Goal: Task Accomplishment & Management: Use online tool/utility

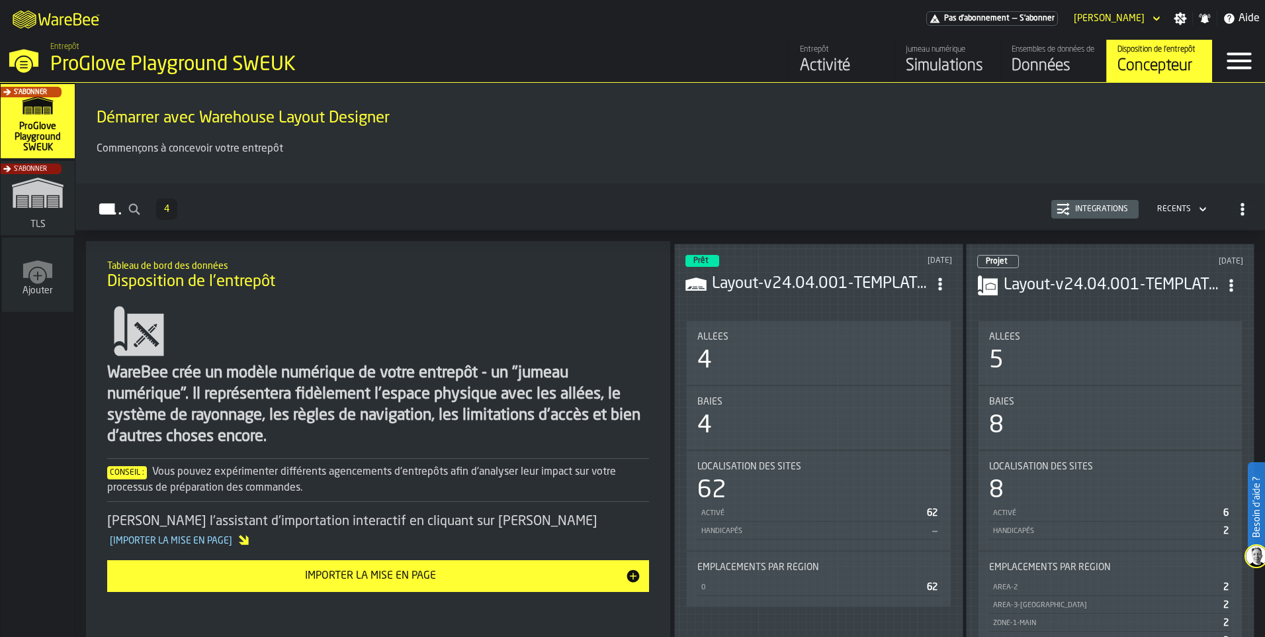
click at [1130, 69] on div "Concepteur" at bounding box center [1160, 66] width 84 height 21
click at [19, 205] on div "S'abonner" at bounding box center [35, 201] width 74 height 77
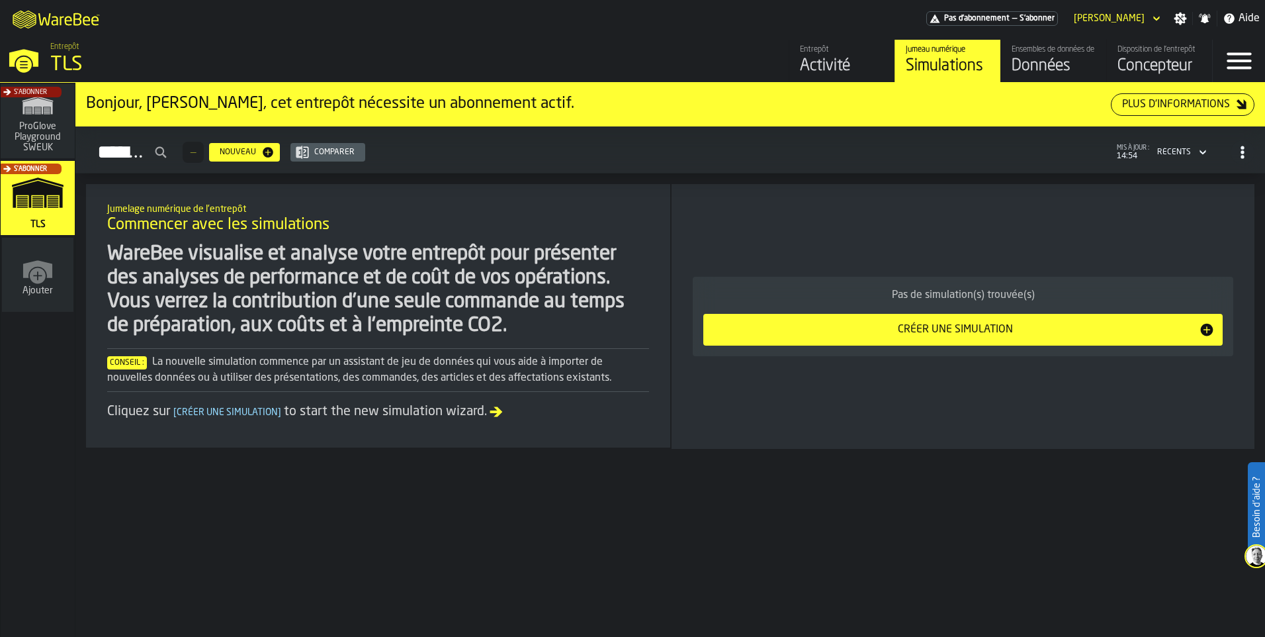
click at [945, 337] on div "Créer une simulation" at bounding box center [955, 330] width 488 height 16
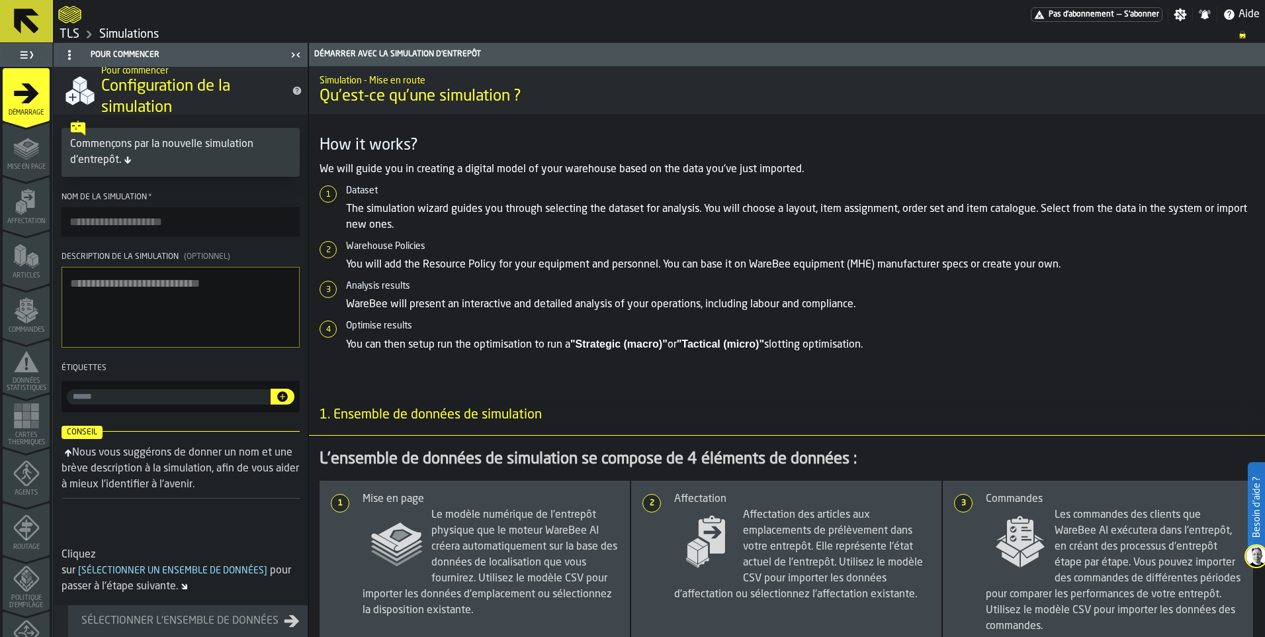
click at [30, 160] on icon "menu Mise en page" at bounding box center [26, 147] width 26 height 26
click at [23, 369] on icon "menu Données statistiques" at bounding box center [26, 361] width 26 height 26
click at [32, 167] on span "Mise en page" at bounding box center [26, 166] width 47 height 7
click at [31, 163] on span "Mise en page" at bounding box center [26, 166] width 47 height 7
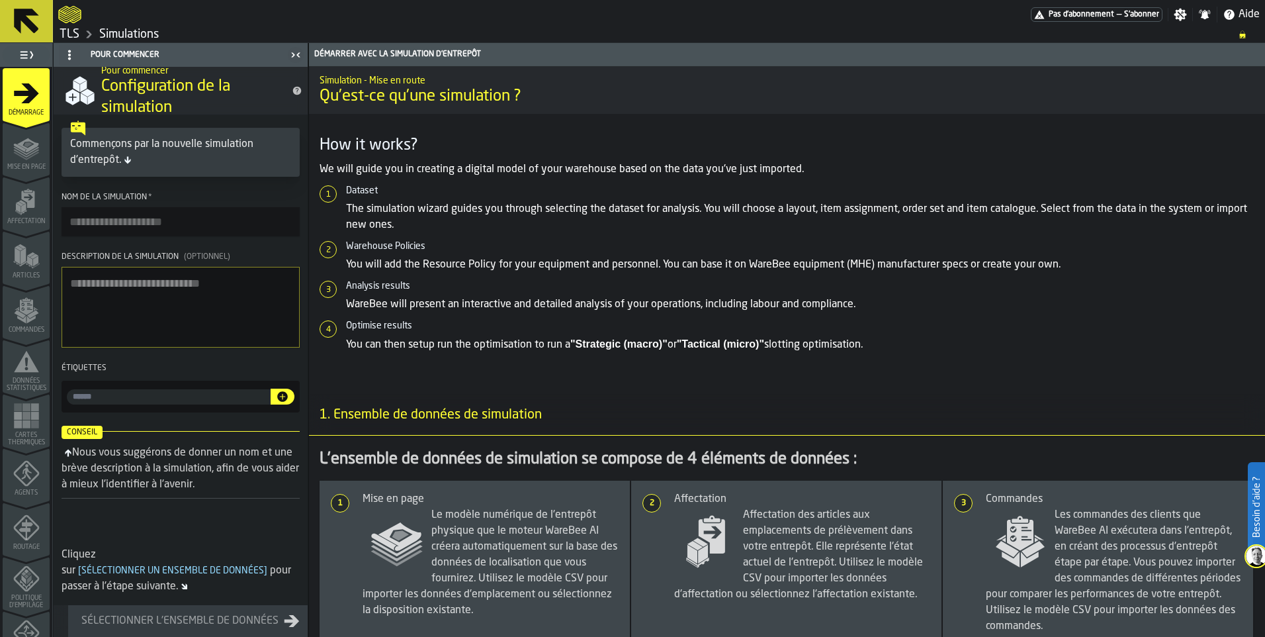
click at [31, 301] on icon "menu Commandes" at bounding box center [26, 310] width 26 height 26
click at [33, 273] on span "Articles" at bounding box center [26, 275] width 47 height 7
click at [35, 166] on span "Mise en page" at bounding box center [26, 166] width 47 height 7
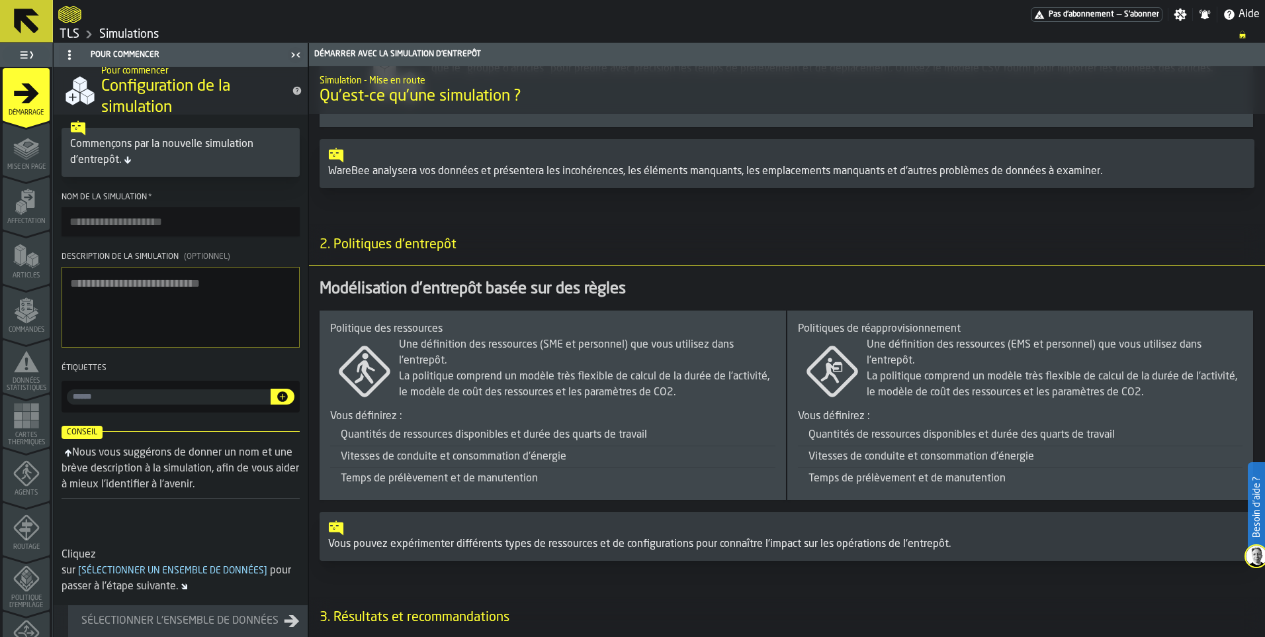
scroll to position [662, 0]
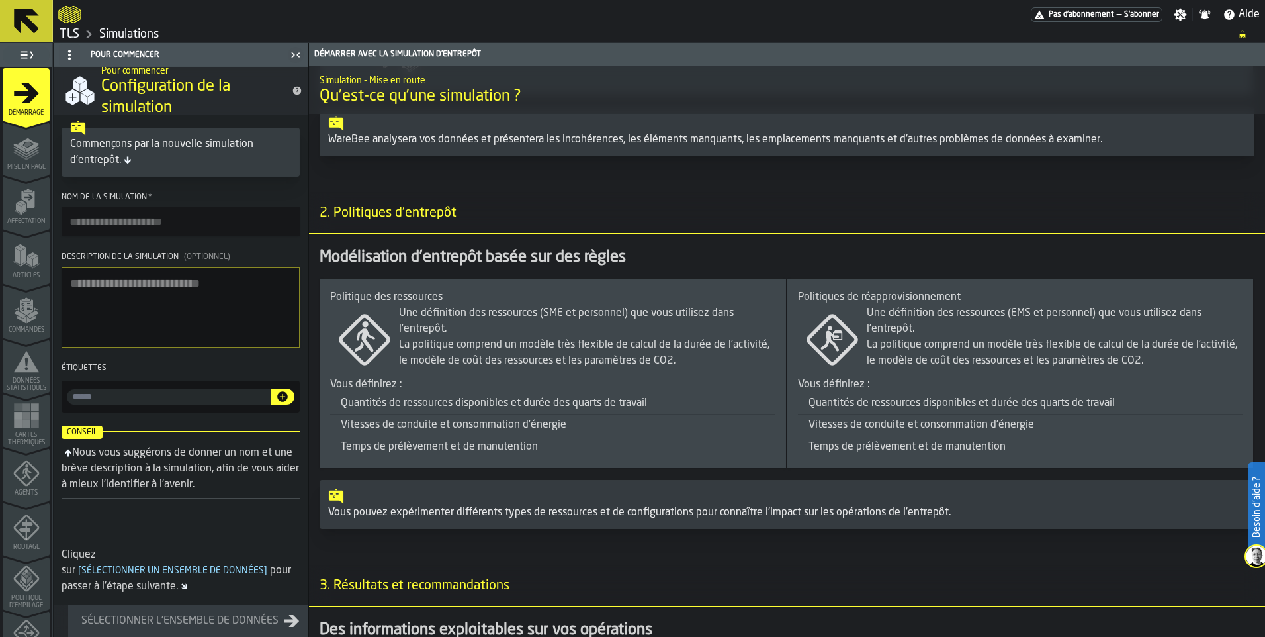
click at [21, 372] on icon "menu Données statistiques" at bounding box center [26, 361] width 26 height 26
click at [23, 324] on div "Commandes" at bounding box center [26, 315] width 47 height 36
click at [39, 25] on icon at bounding box center [27, 21] width 32 height 32
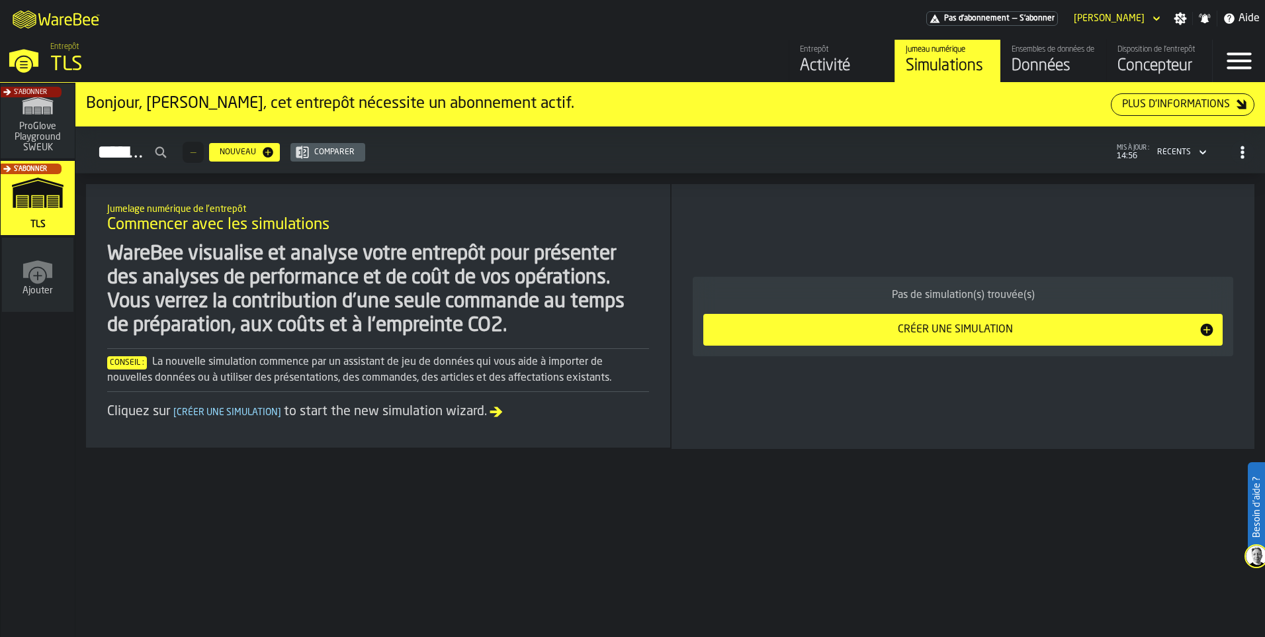
click at [29, 135] on div "S'abonner" at bounding box center [35, 125] width 74 height 77
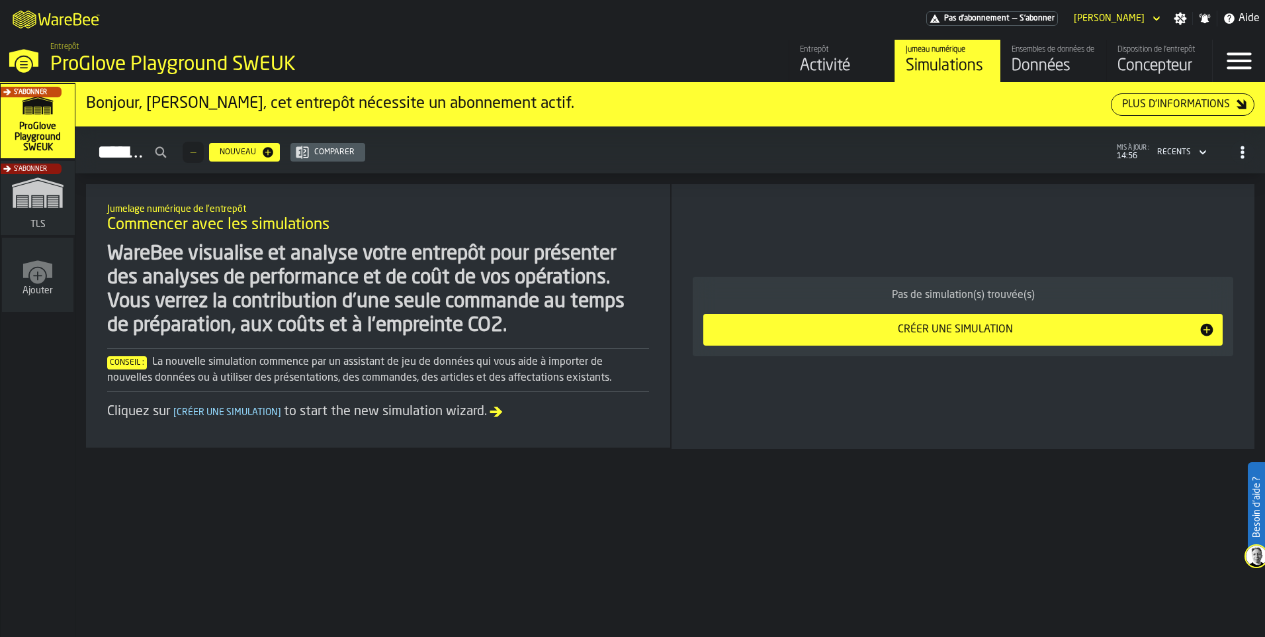
click at [42, 198] on div "S'abonner" at bounding box center [35, 201] width 74 height 77
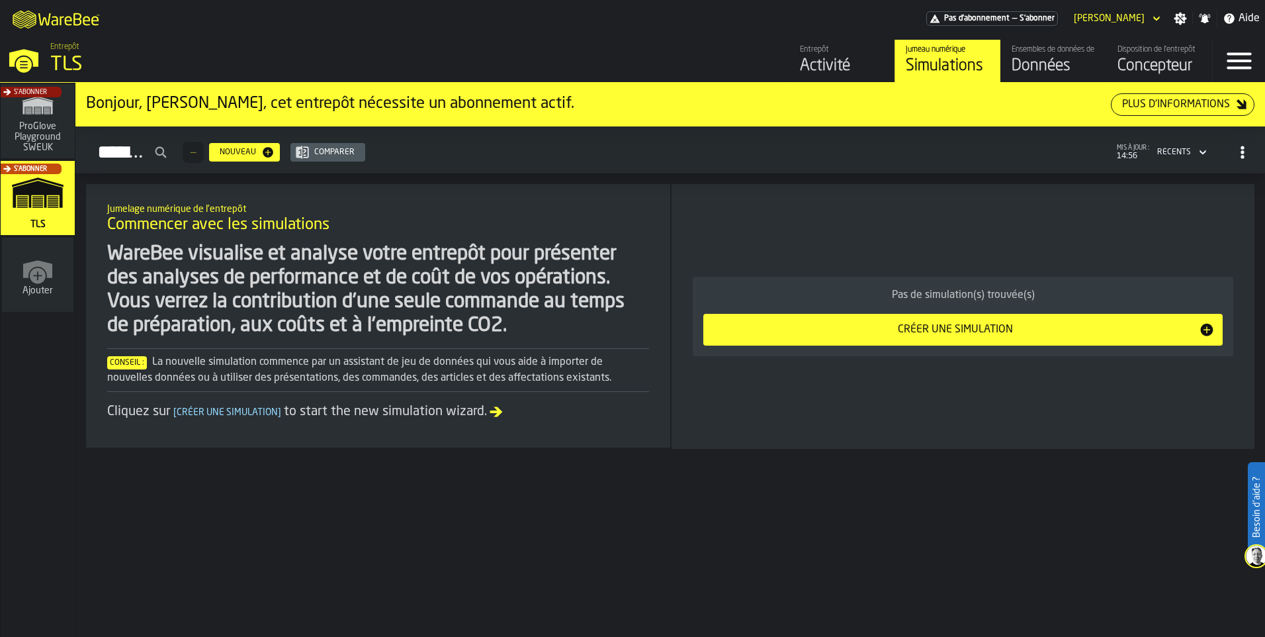
click at [1132, 62] on div "Concepteur" at bounding box center [1160, 66] width 84 height 21
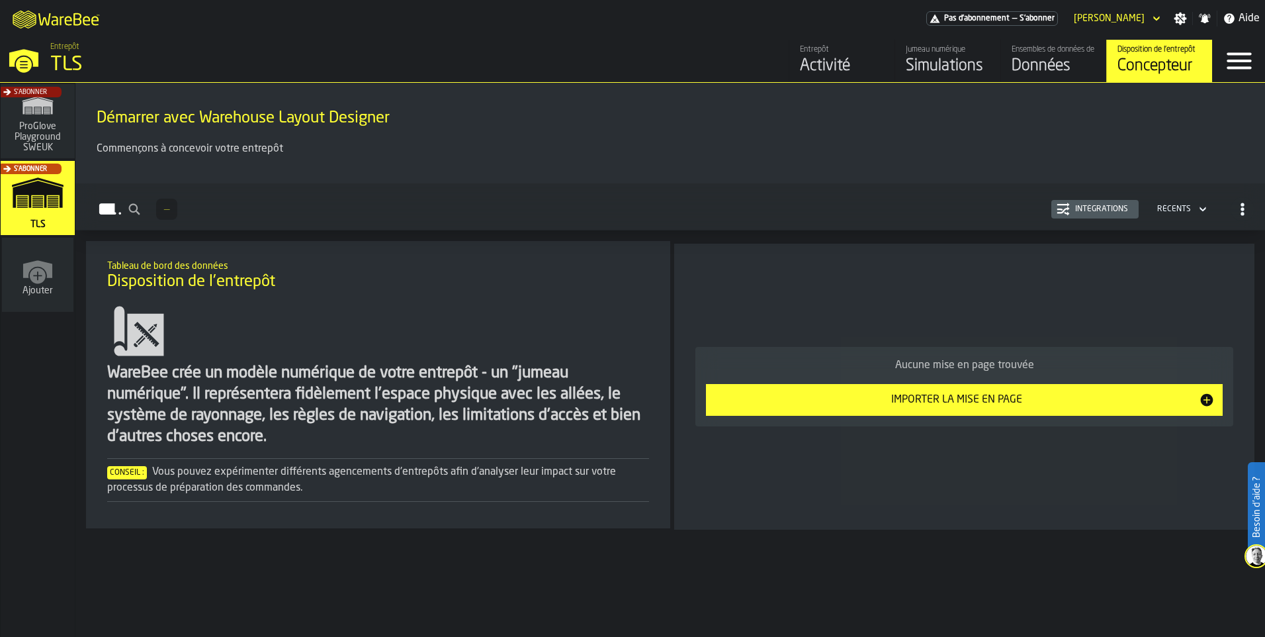
click at [58, 118] on div "S'abonner" at bounding box center [35, 125] width 74 height 77
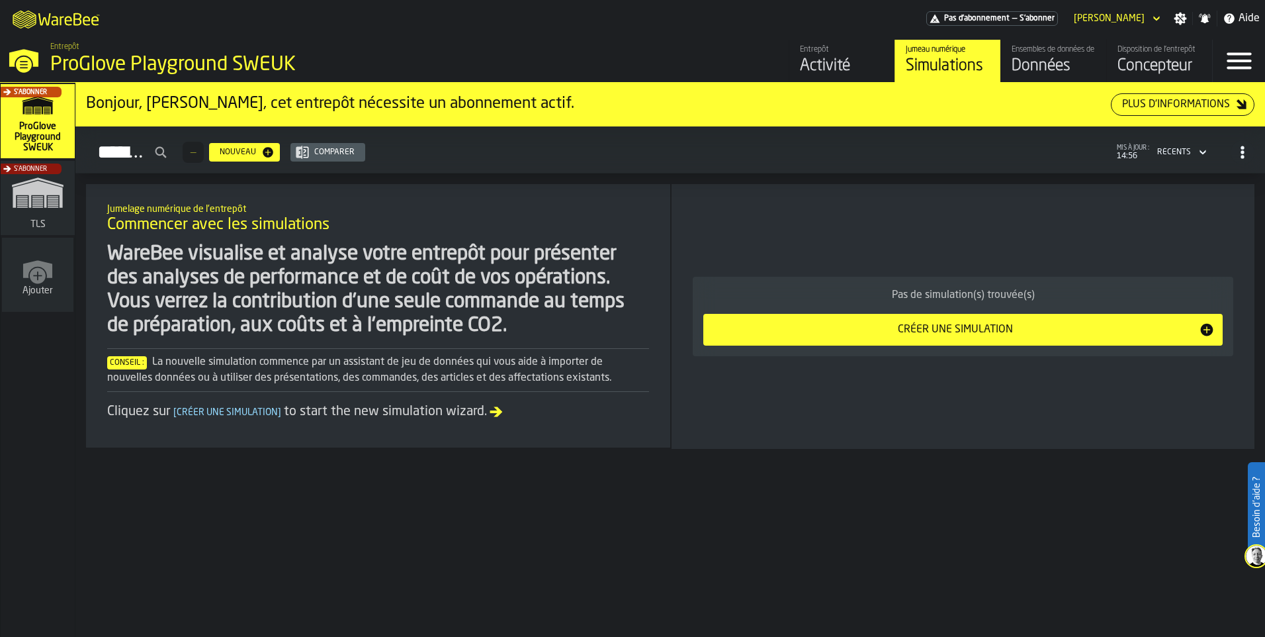
click at [1163, 54] on div "Disposition de l'entrepôt" at bounding box center [1160, 49] width 84 height 9
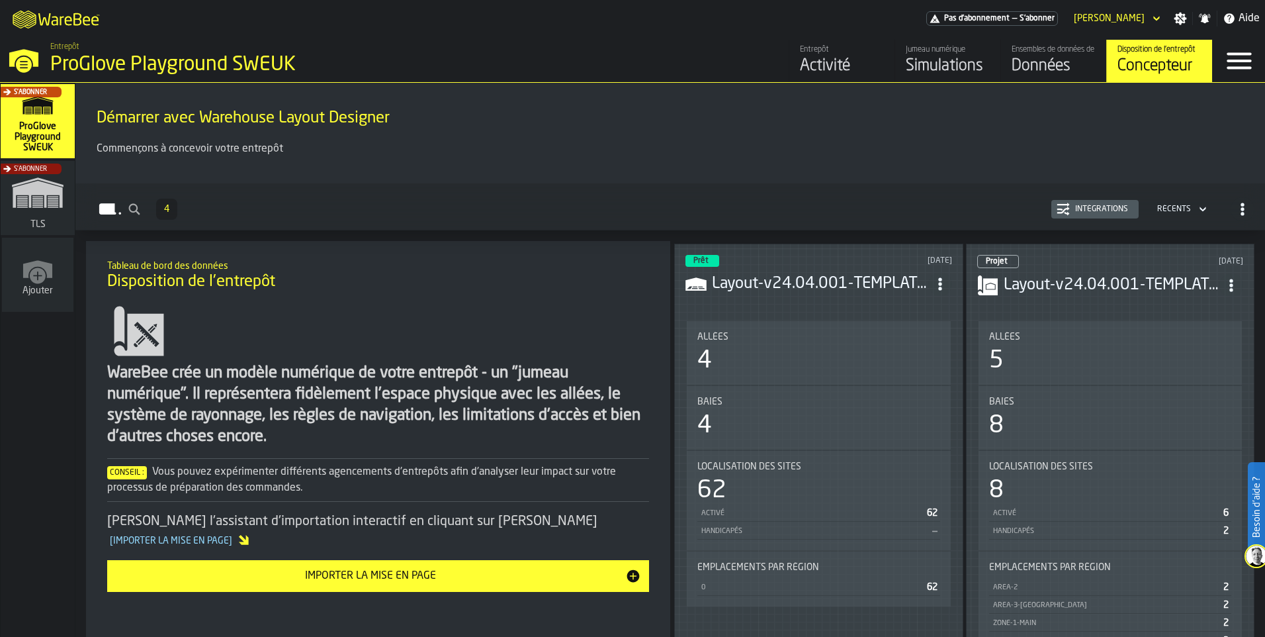
click at [749, 291] on h3 "Layout-v24.04.001-TEMPLATE (1).csv" at bounding box center [820, 283] width 216 height 21
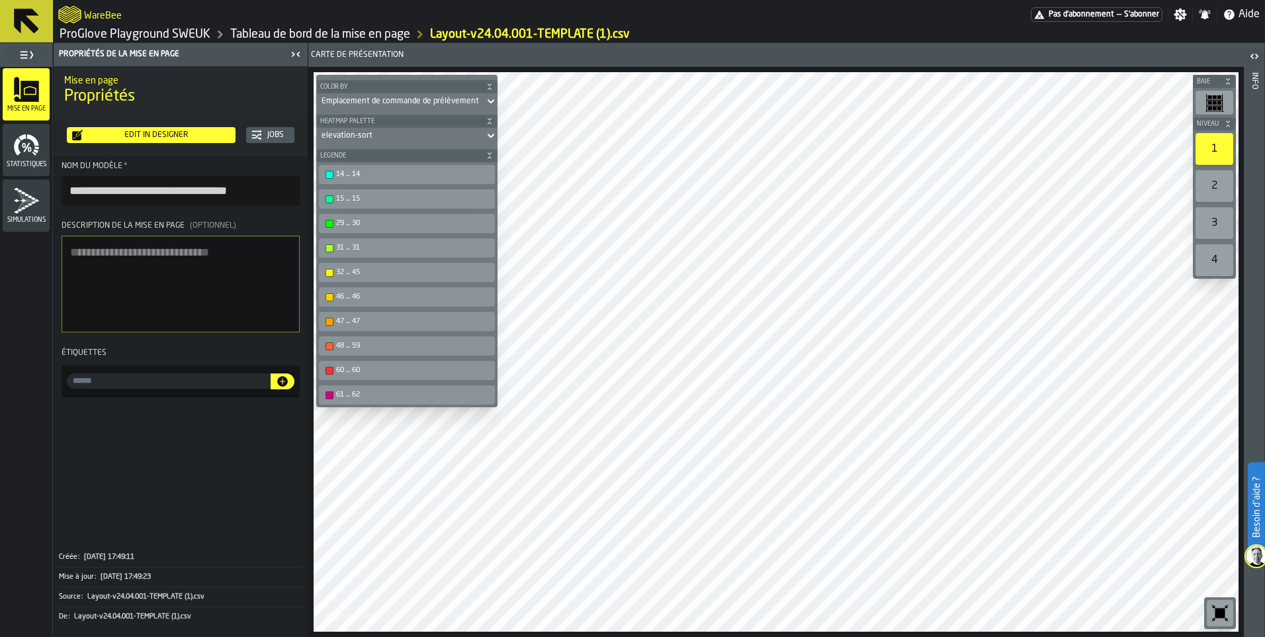
click at [6, 151] on div "Statistiques" at bounding box center [26, 150] width 47 height 36
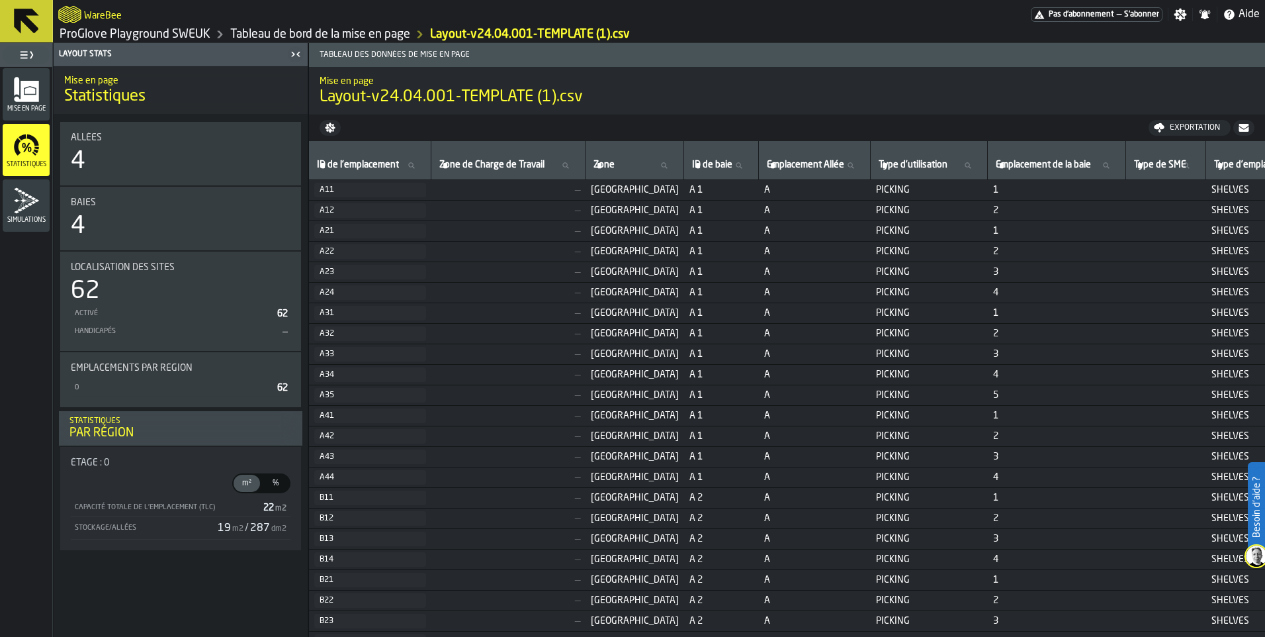
click at [40, 92] on div "Mise en page" at bounding box center [26, 94] width 47 height 36
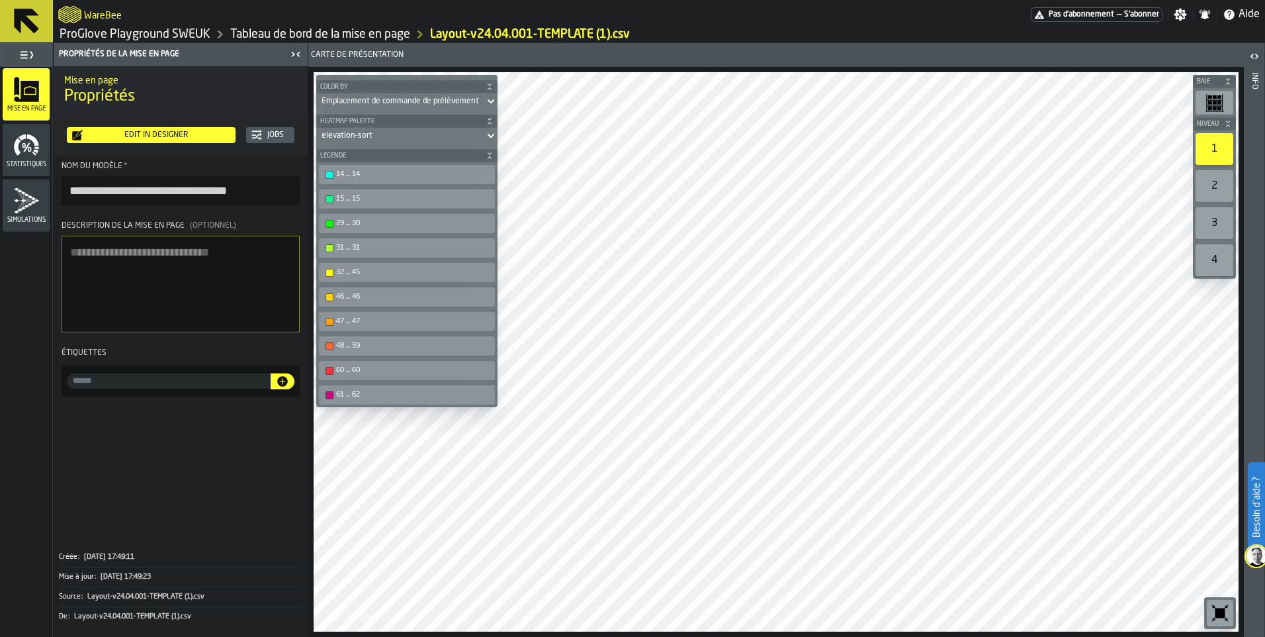
click at [34, 56] on div "button-toggle-Basculer le menu complet" at bounding box center [26, 55] width 47 height 19
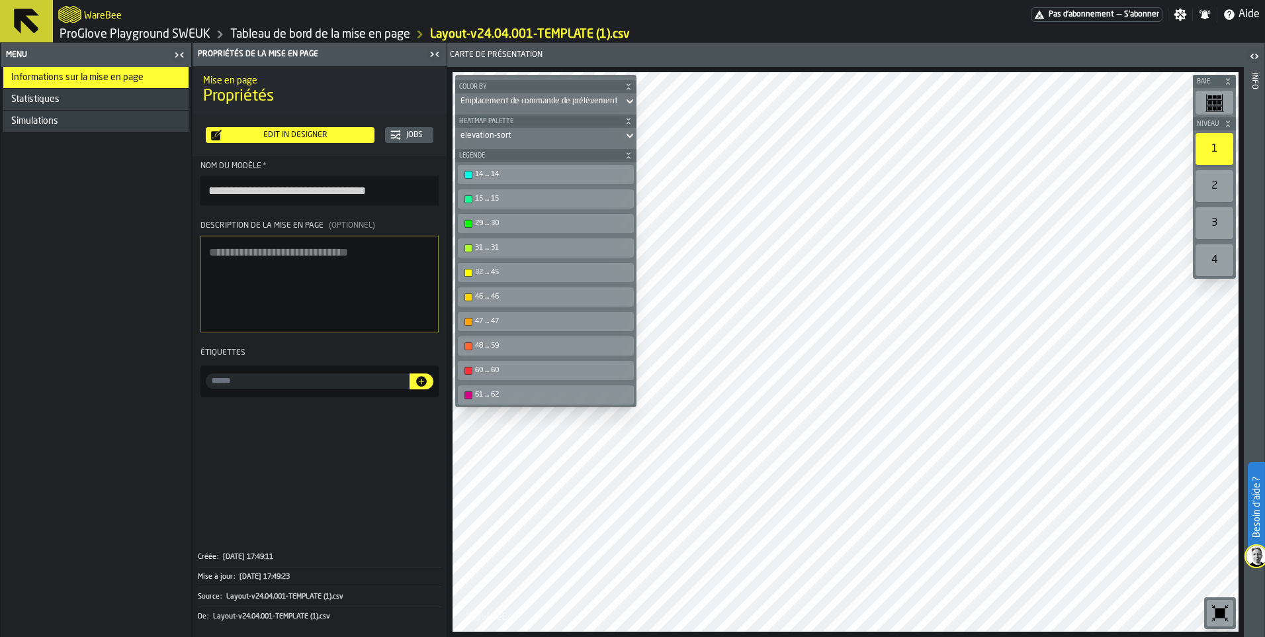
click at [60, 105] on div "Statistiques" at bounding box center [95, 99] width 185 height 21
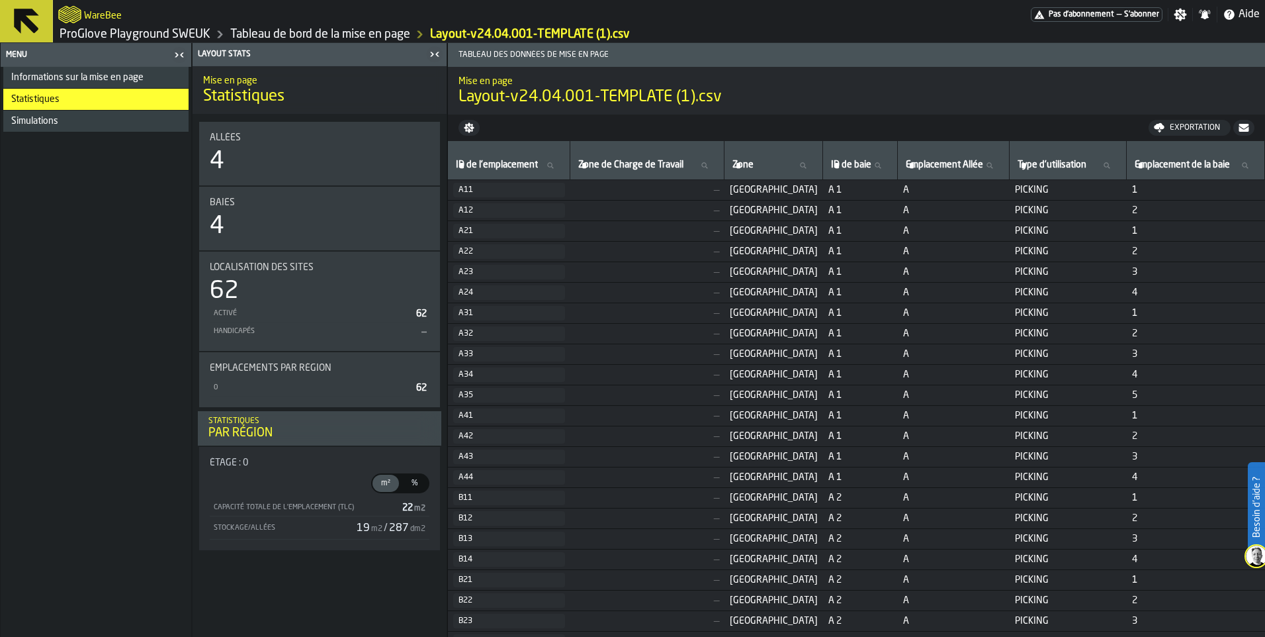
click at [69, 88] on li "Informations sur la mise en page" at bounding box center [95, 78] width 185 height 22
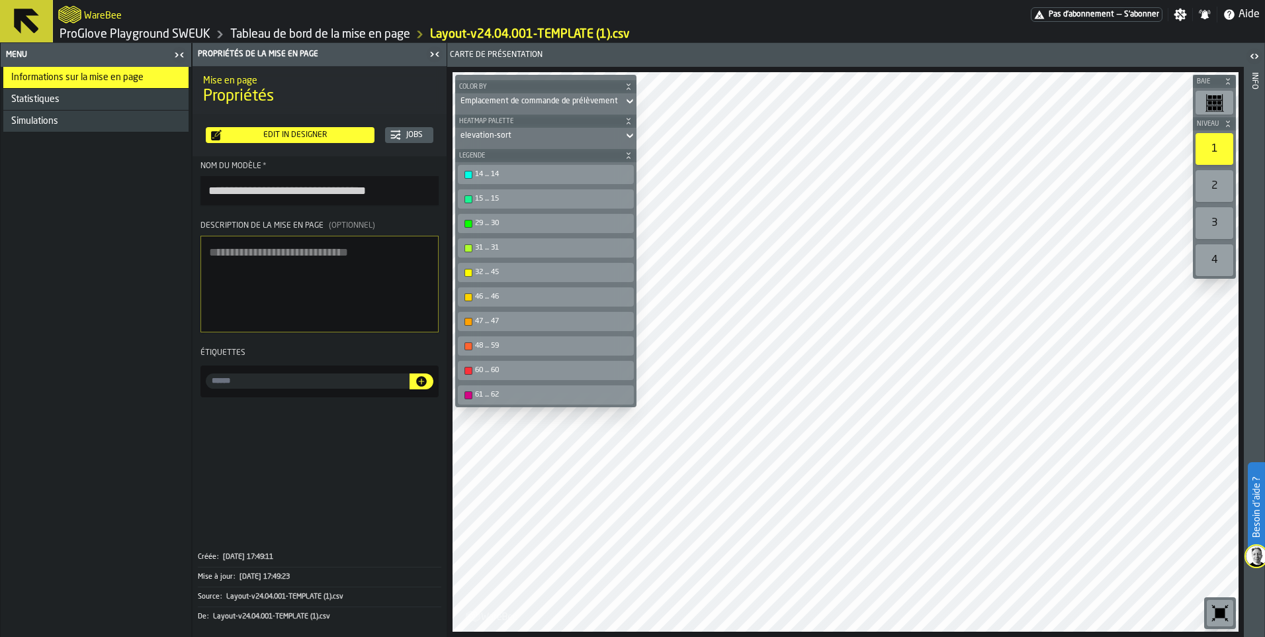
click at [57, 118] on span "Simulations" at bounding box center [34, 121] width 47 height 11
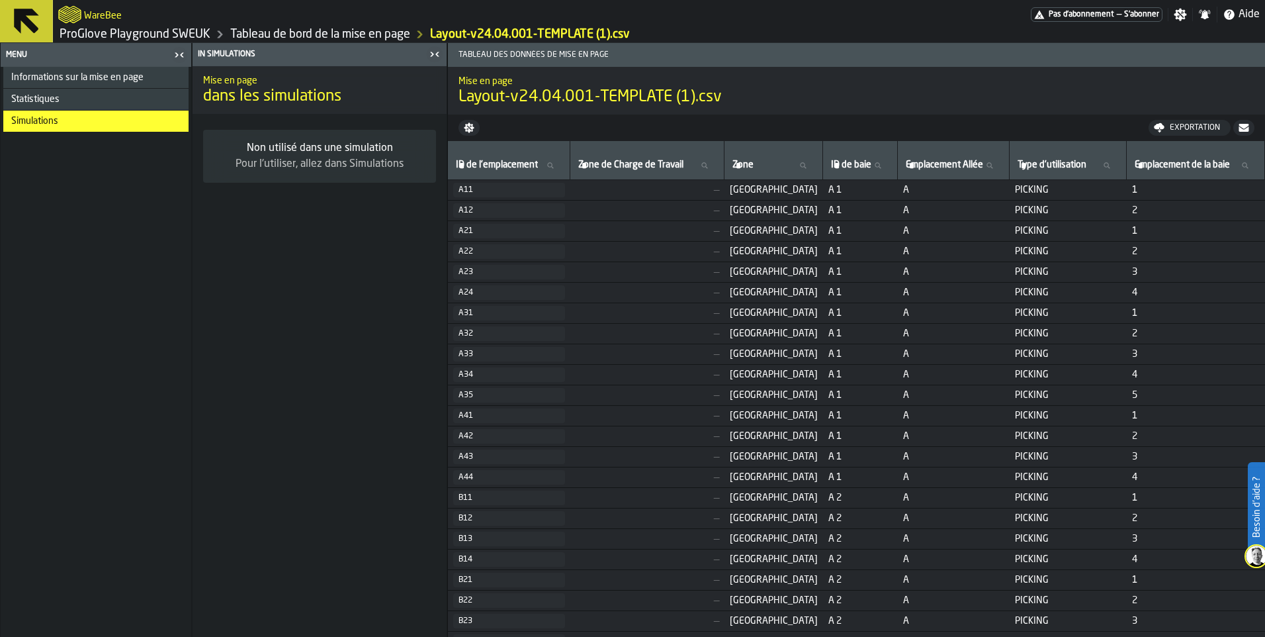
click at [56, 79] on span "Informations sur la mise en page" at bounding box center [77, 77] width 132 height 11
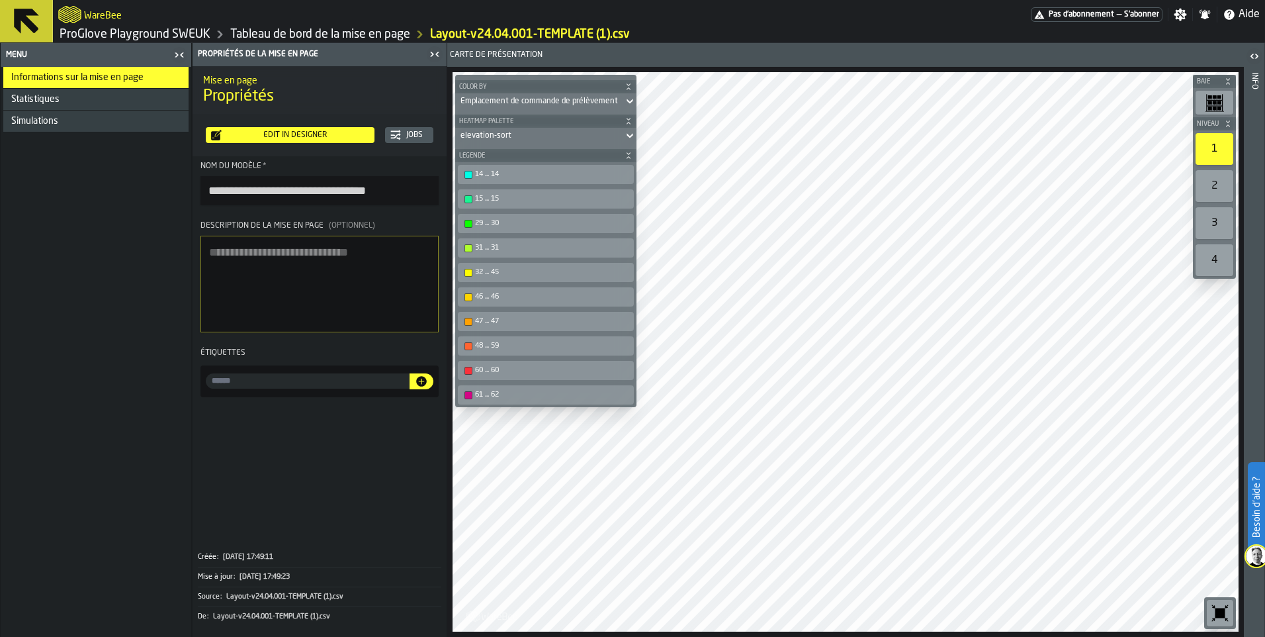
click at [1255, 62] on icon "button-toggle-Ouvrir" at bounding box center [1255, 56] width 16 height 16
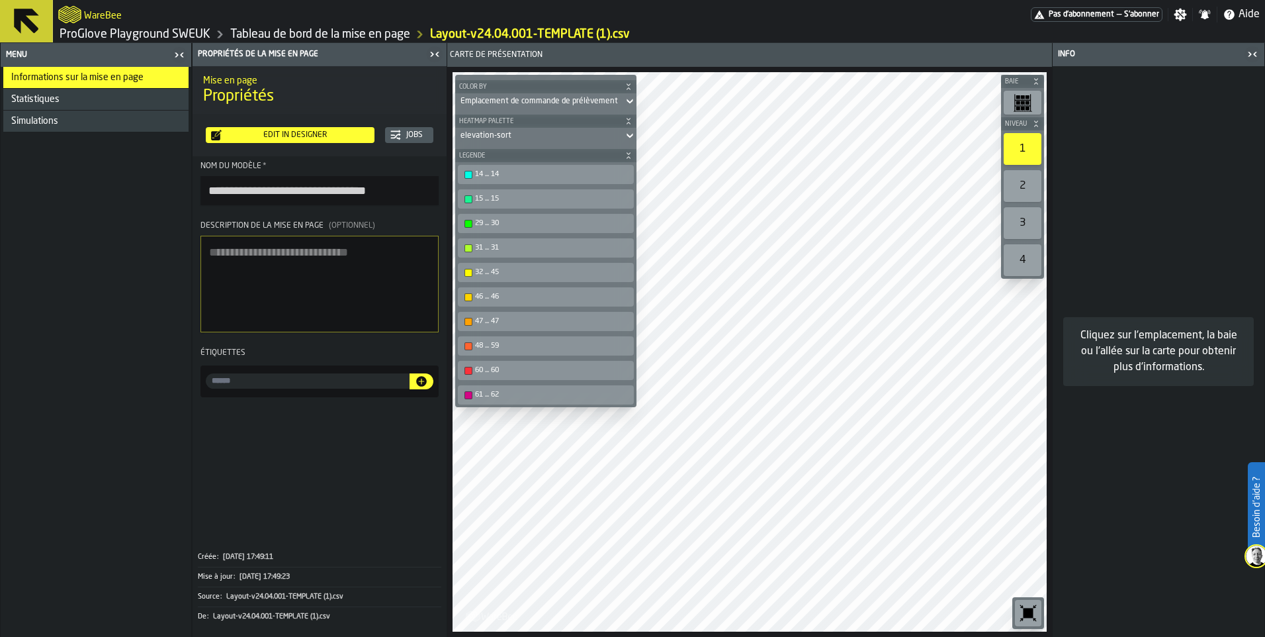
click at [13, 26] on icon at bounding box center [27, 21] width 32 height 32
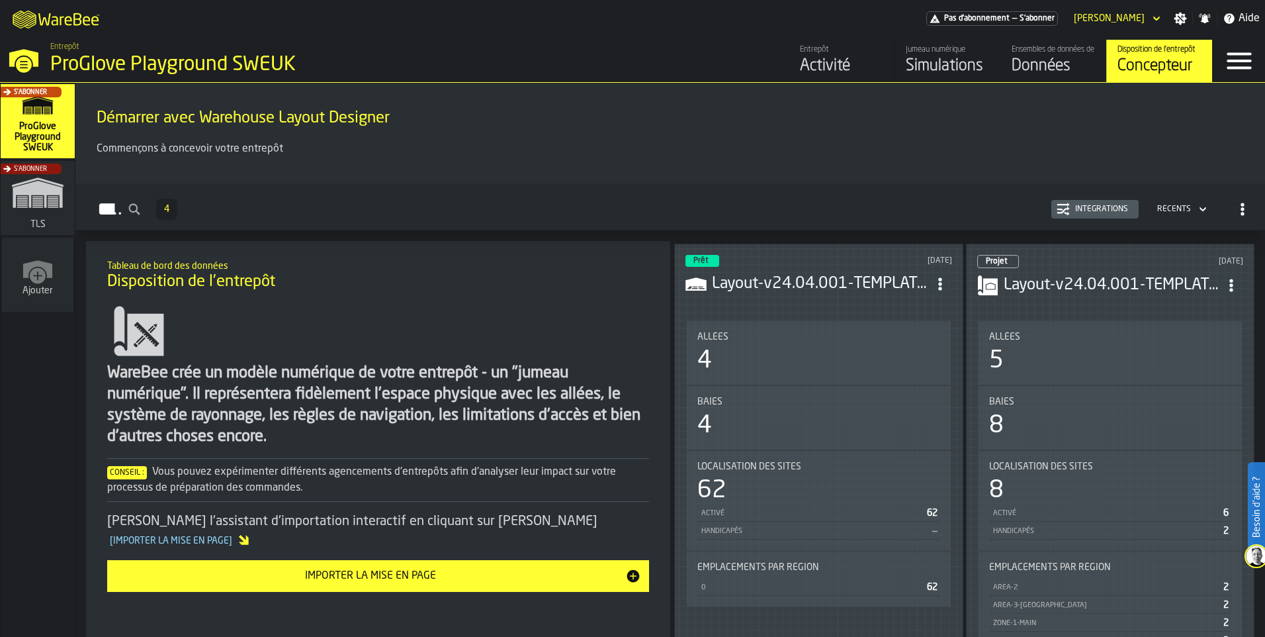
click at [1027, 69] on div "Données" at bounding box center [1054, 66] width 84 height 21
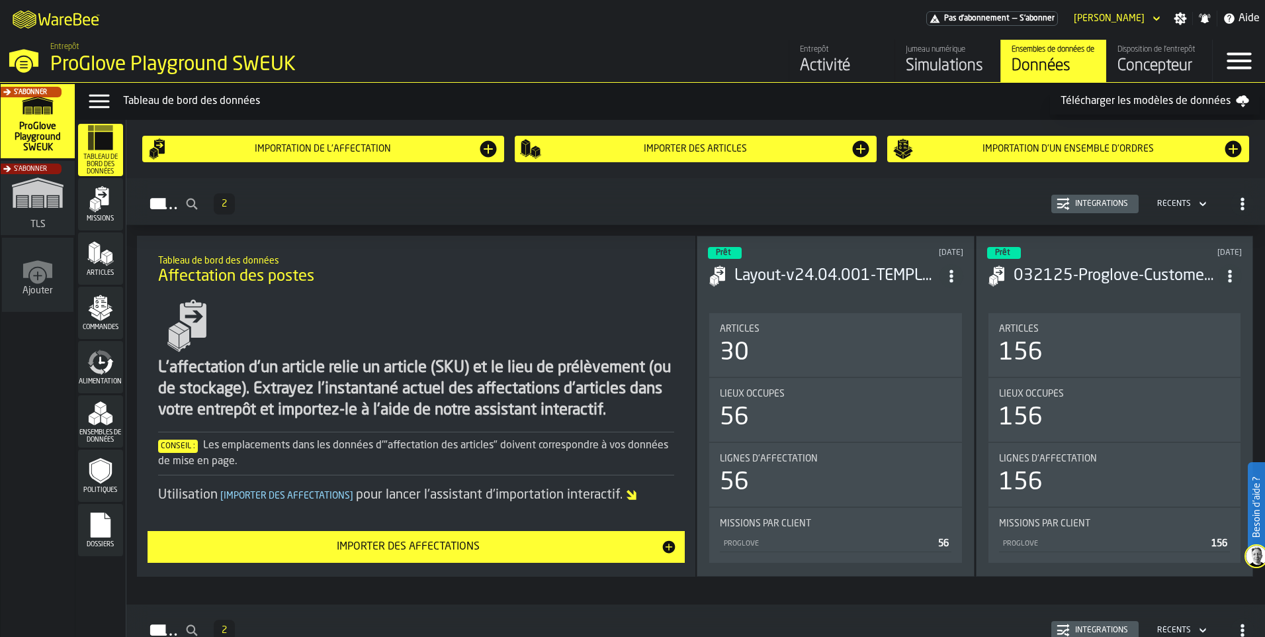
click at [719, 297] on header "Prêt [DATE] Layout-v24.04.001-TEMPLATE (1) 3.csv" at bounding box center [835, 273] width 255 height 53
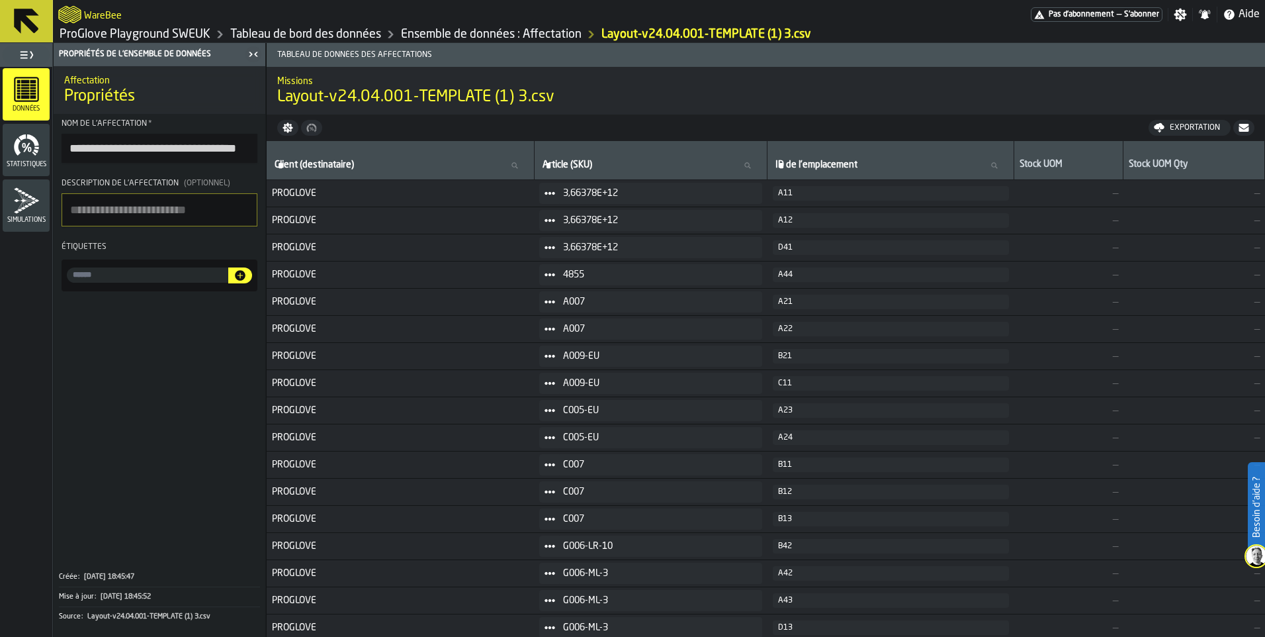
click at [30, 169] on div "Statistiques" at bounding box center [26, 150] width 47 height 52
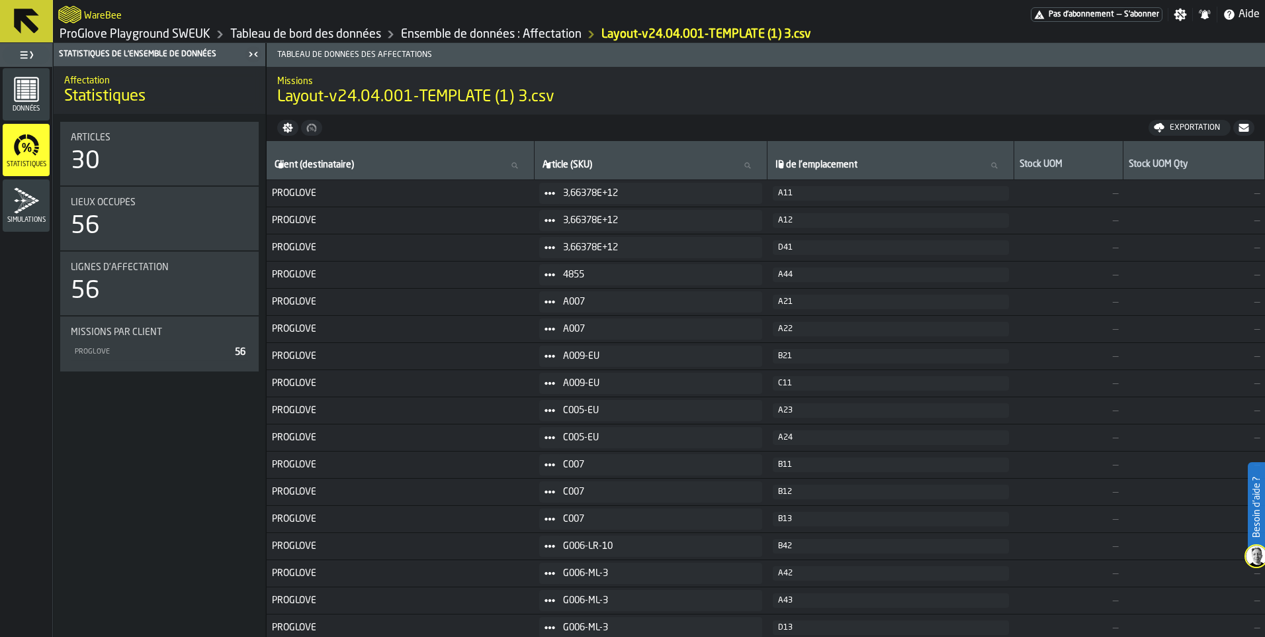
click at [39, 108] on span "Données" at bounding box center [26, 108] width 47 height 7
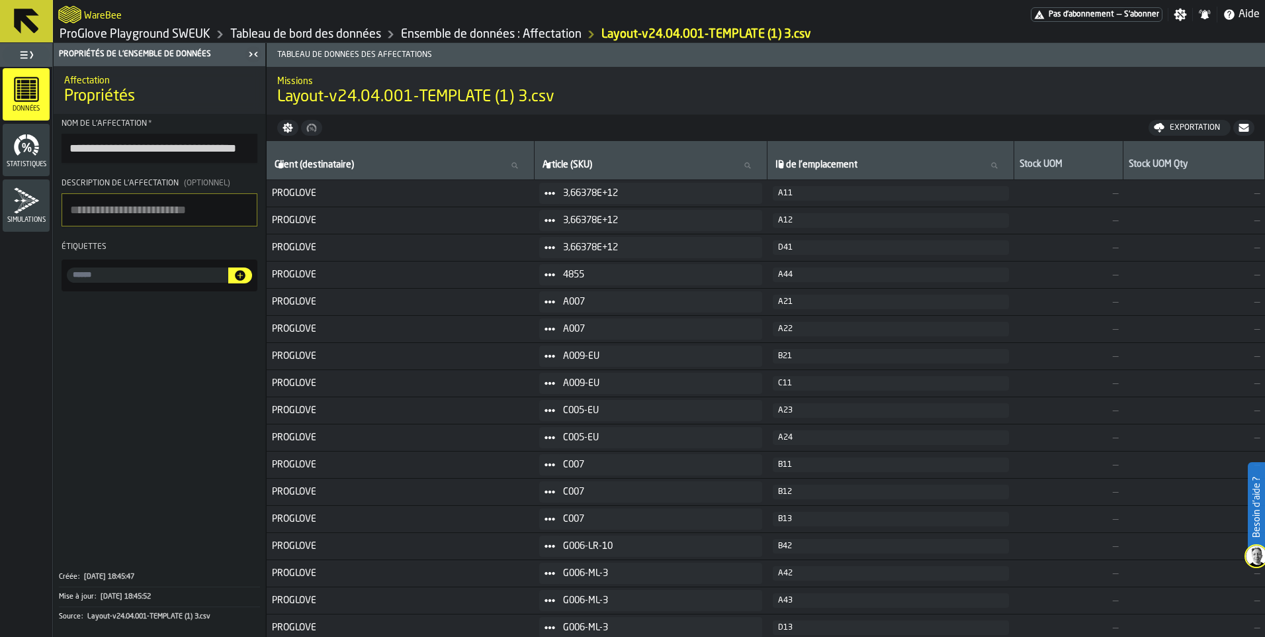
click at [289, 122] on icon "button-" at bounding box center [288, 127] width 11 height 11
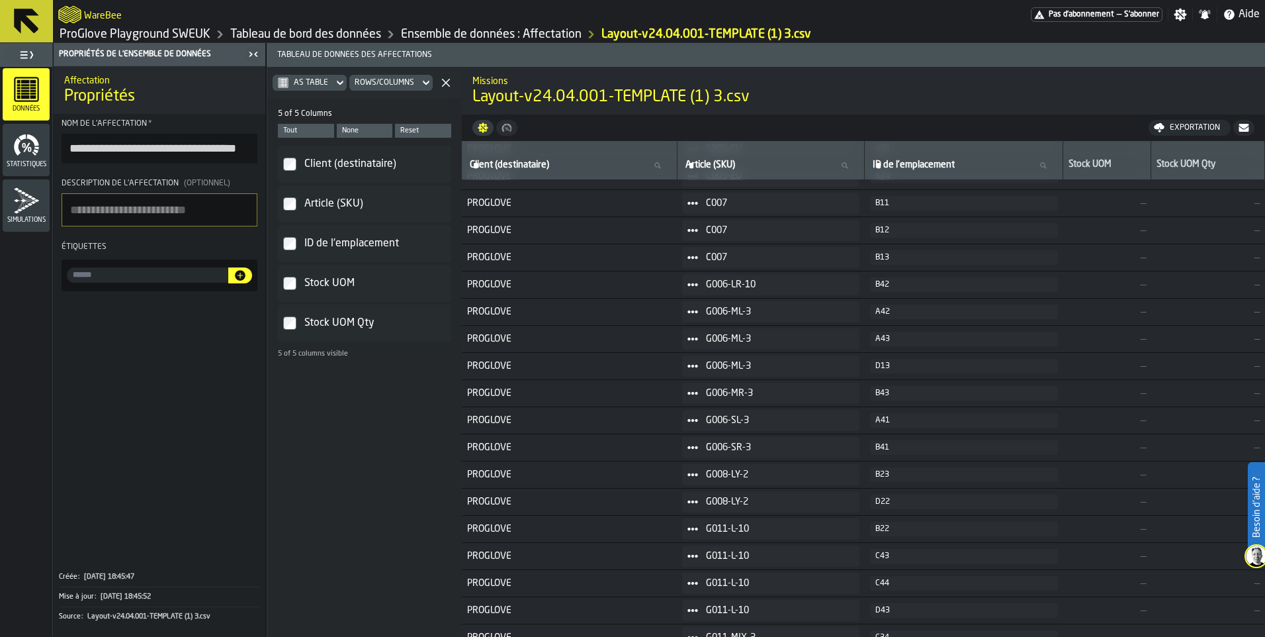
scroll to position [331, 0]
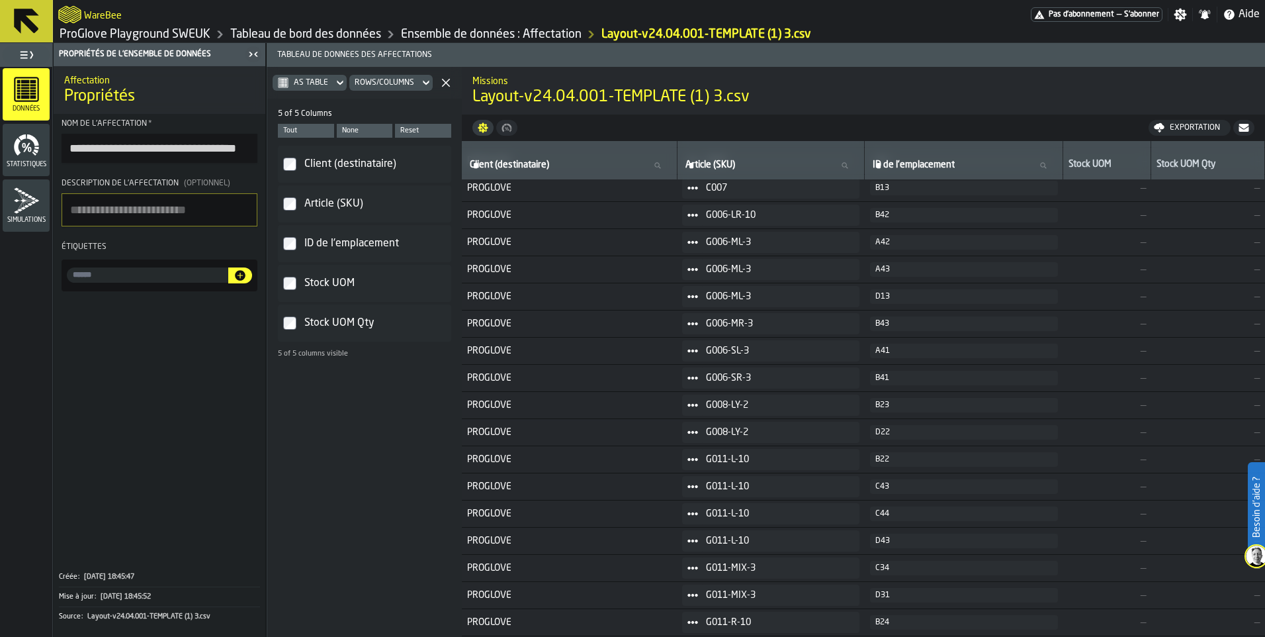
click at [20, 149] on icon "menu Statistiques" at bounding box center [26, 145] width 26 height 26
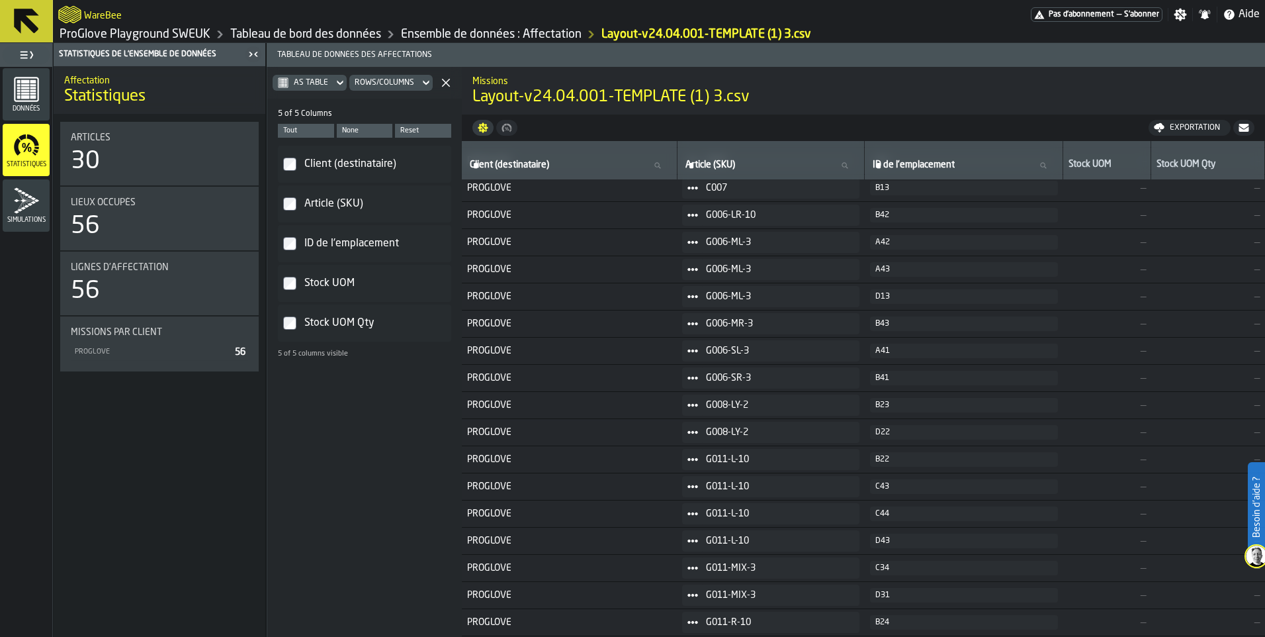
click at [32, 74] on div "Données" at bounding box center [26, 94] width 47 height 52
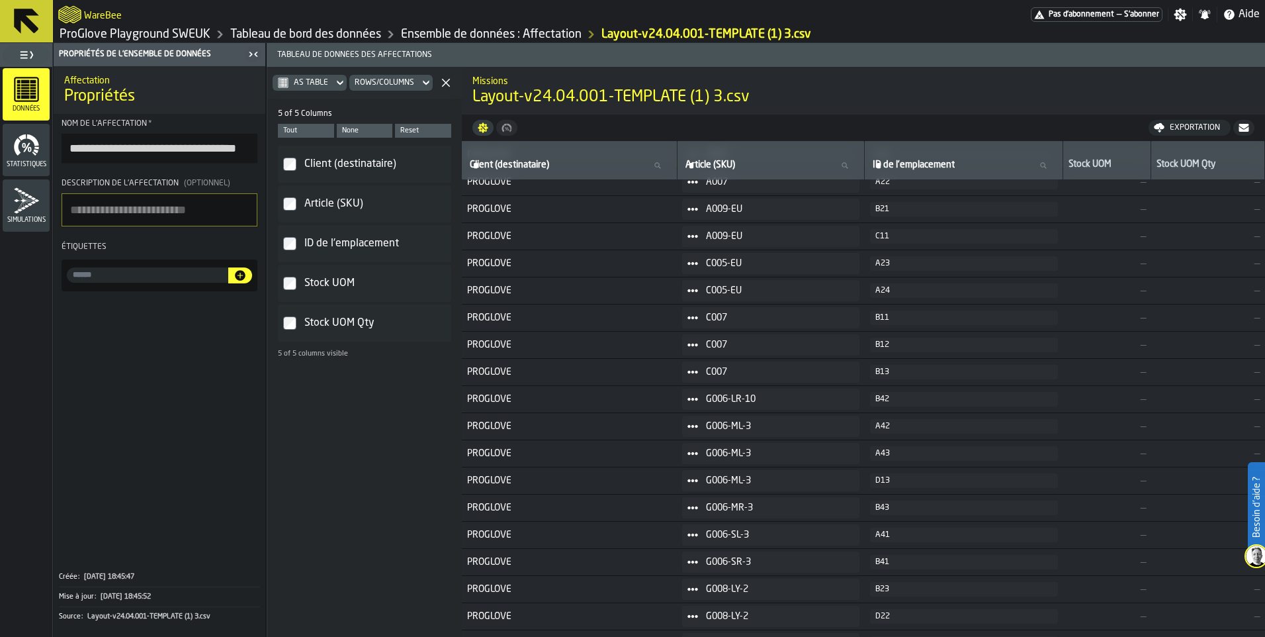
scroll to position [0, 0]
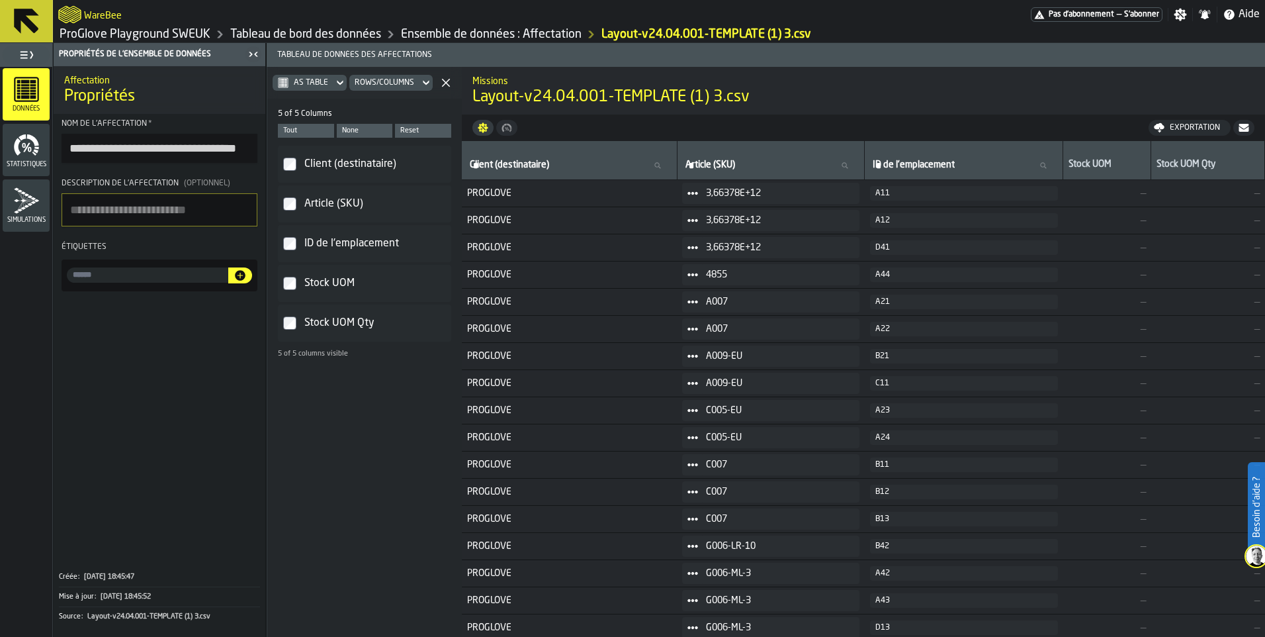
click at [19, 25] on icon at bounding box center [26, 21] width 25 height 25
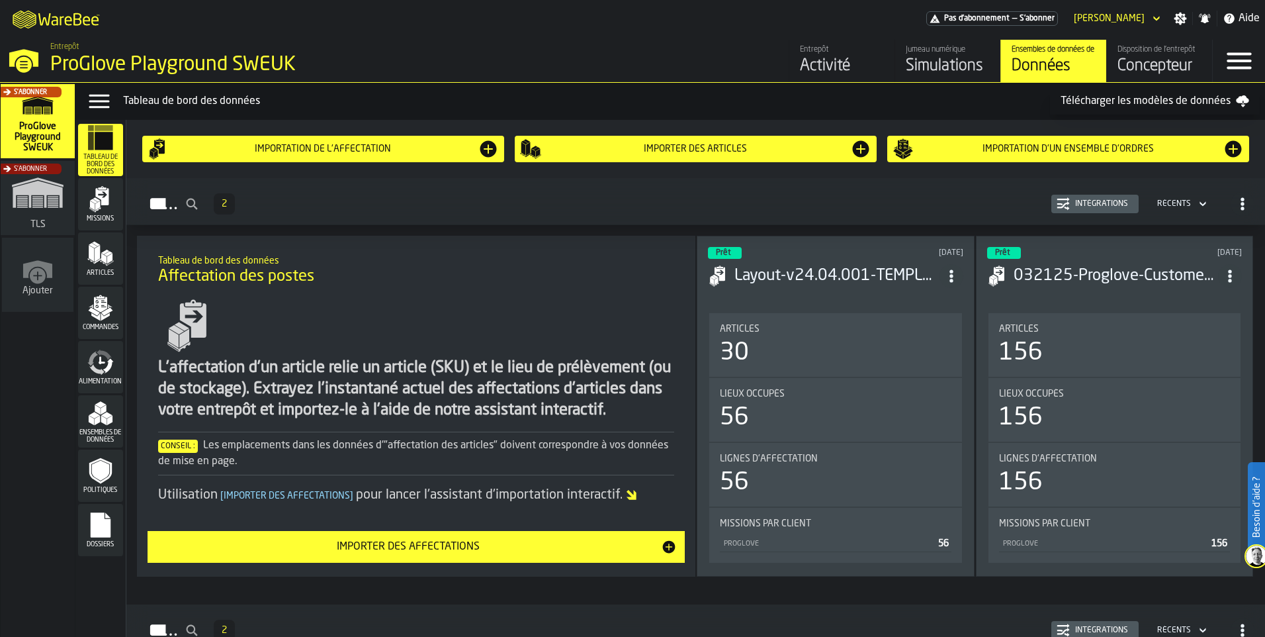
click at [35, 124] on div "S'abonner" at bounding box center [35, 125] width 74 height 77
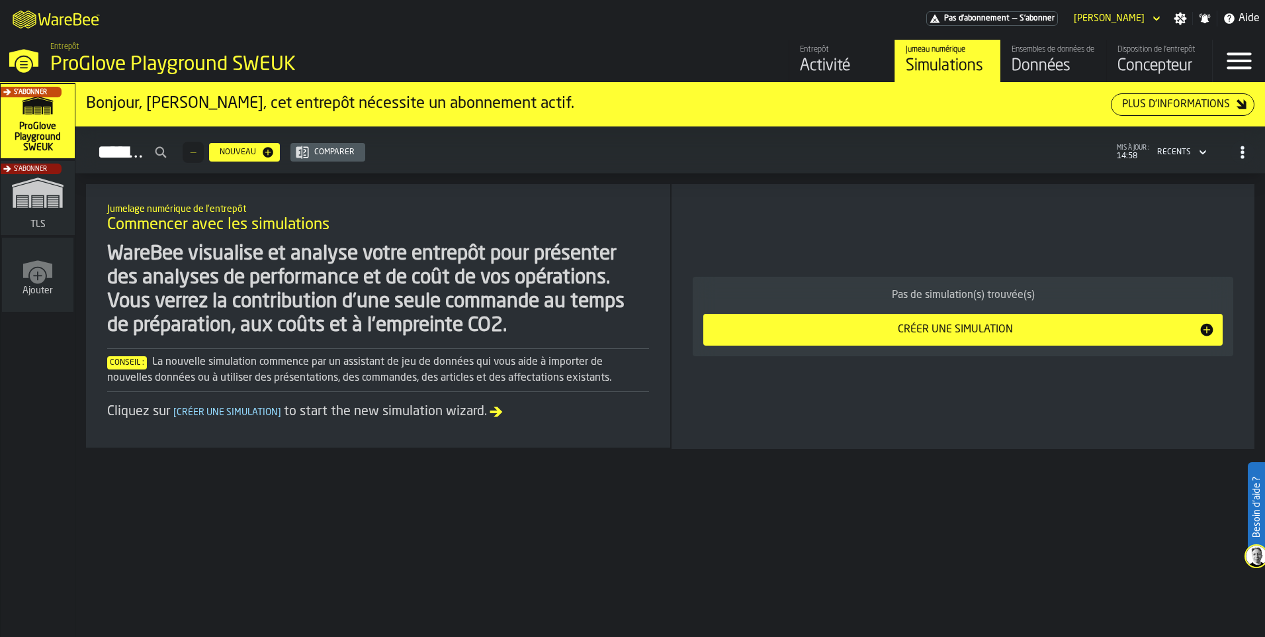
click at [860, 73] on div "Activité" at bounding box center [842, 66] width 84 height 21
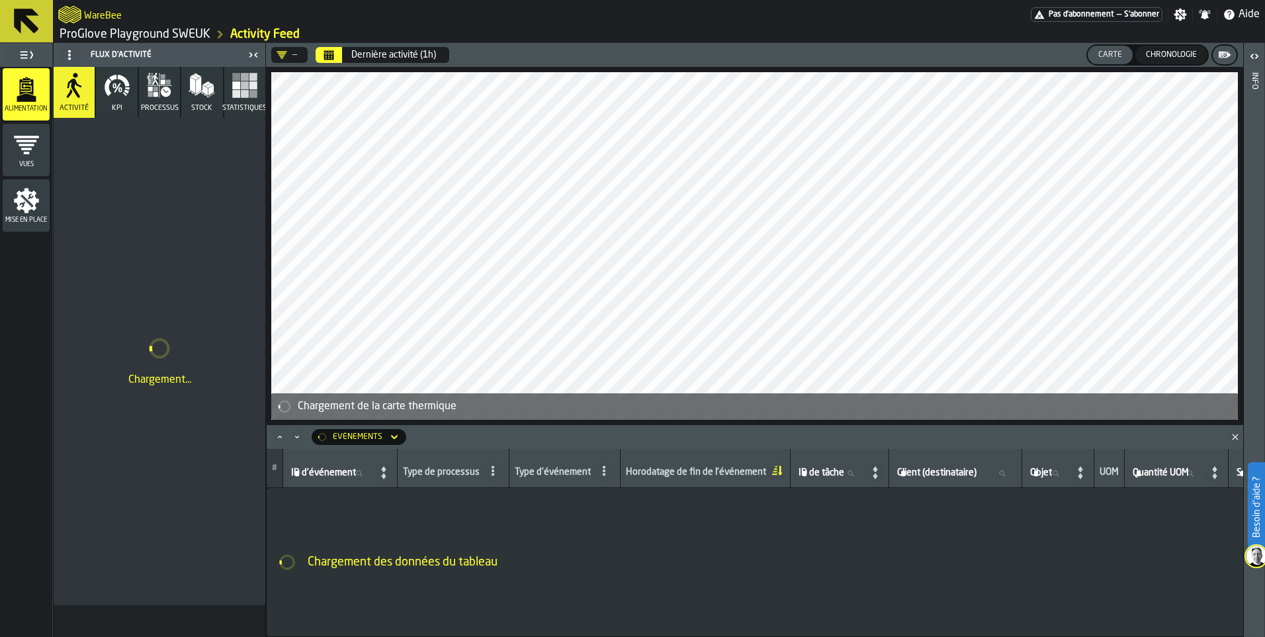
click at [28, 21] on icon at bounding box center [26, 21] width 25 height 25
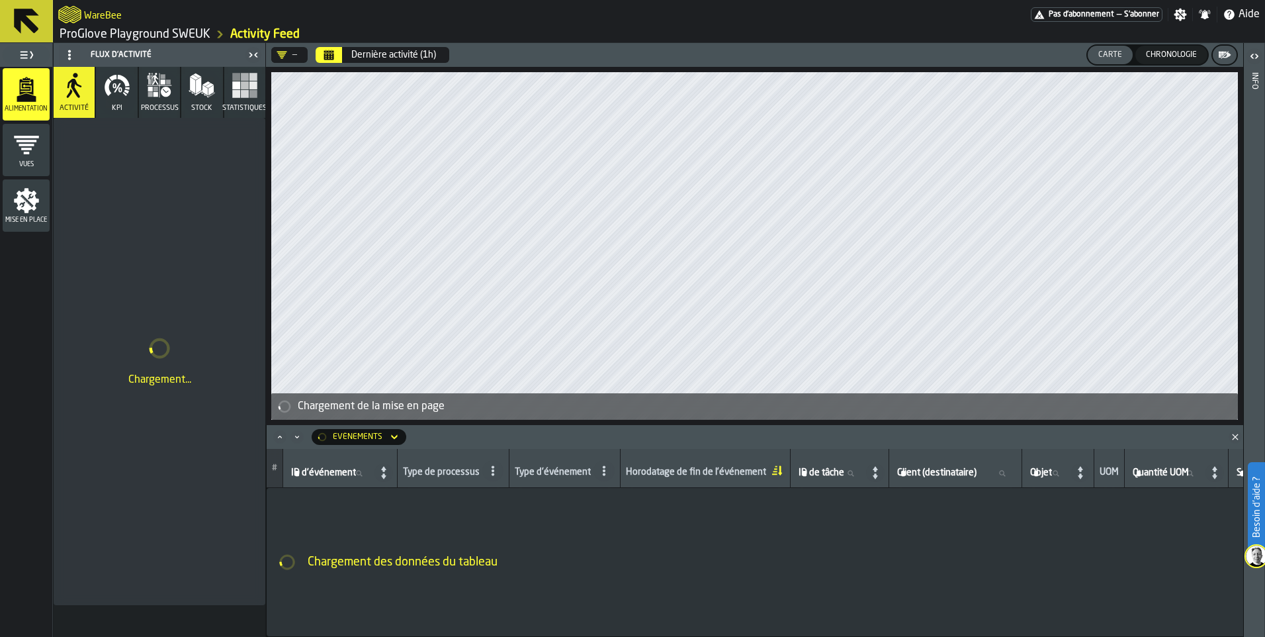
click at [35, 22] on icon at bounding box center [27, 21] width 32 height 32
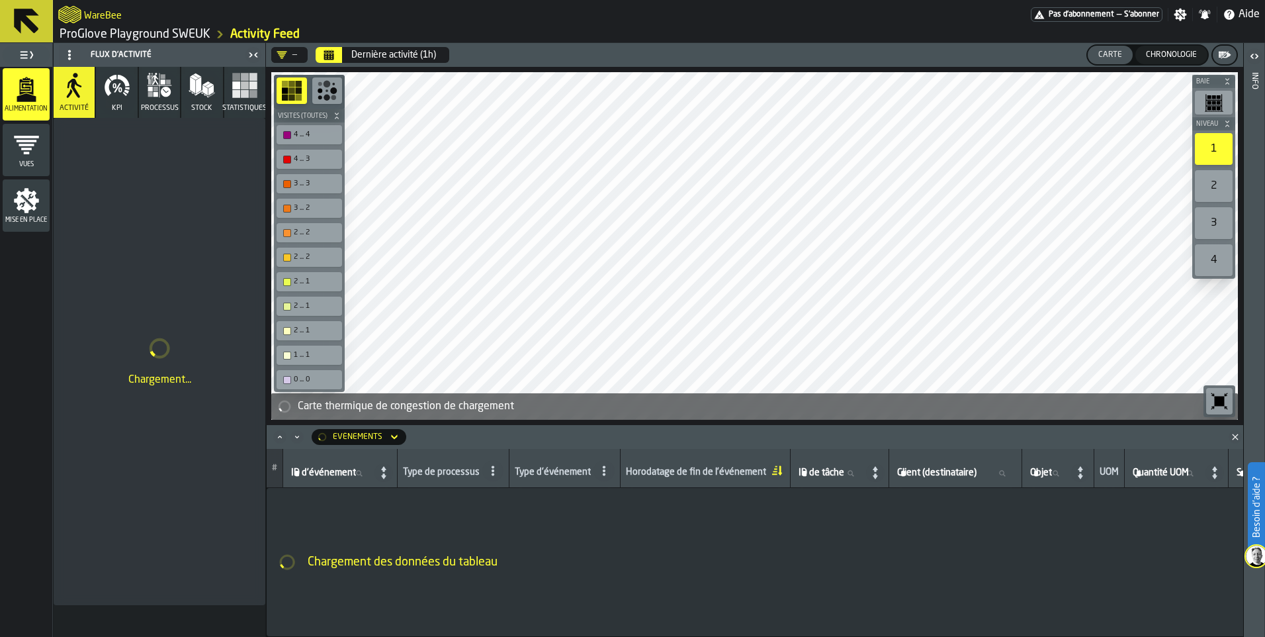
click at [16, 19] on icon at bounding box center [26, 21] width 25 height 25
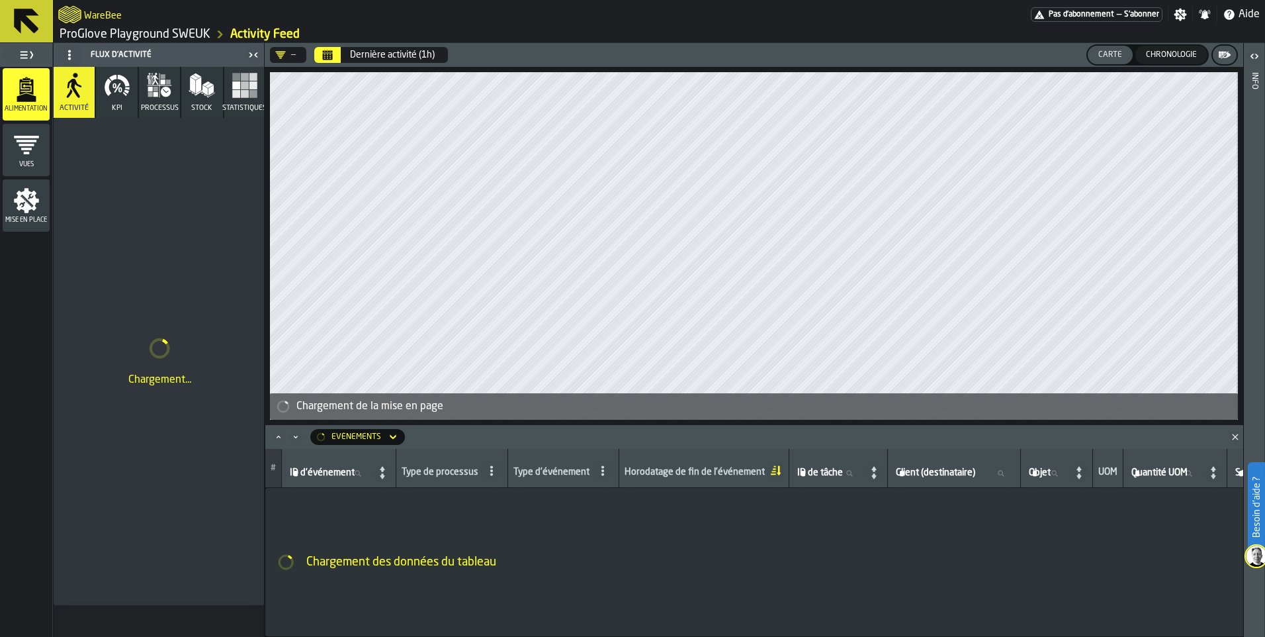
click at [111, 29] on link "ProGlove Playground SWEUK" at bounding box center [135, 34] width 151 height 15
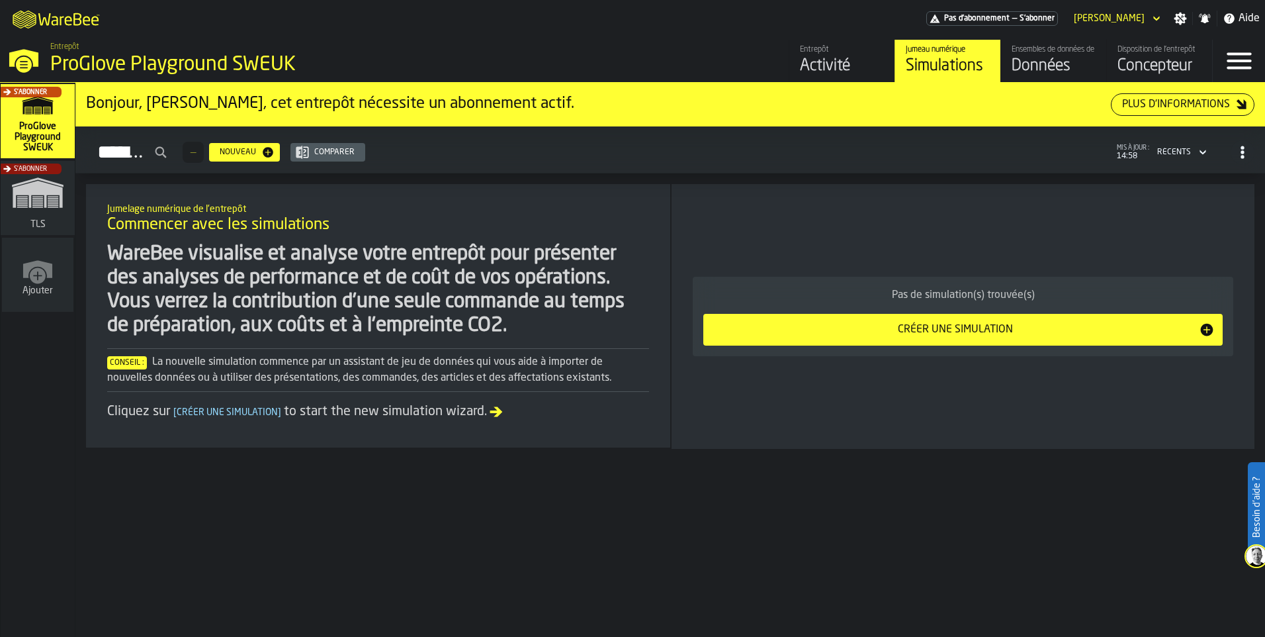
click at [1136, 61] on div "Concepteur" at bounding box center [1160, 66] width 84 height 21
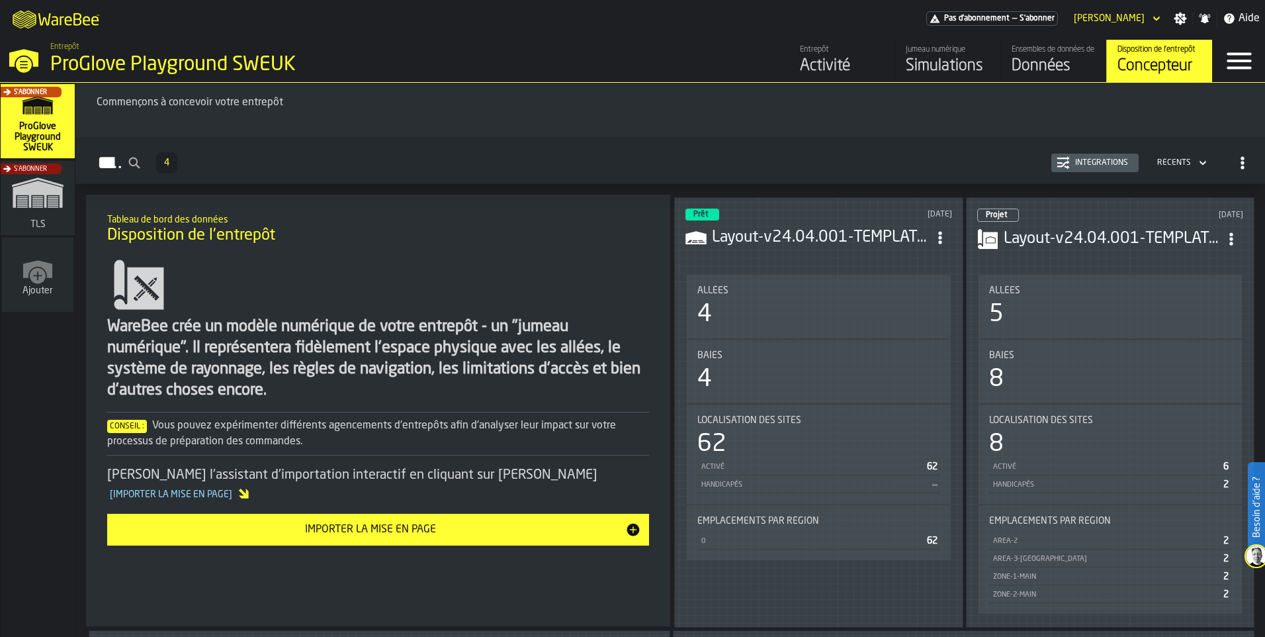
scroll to position [66, 0]
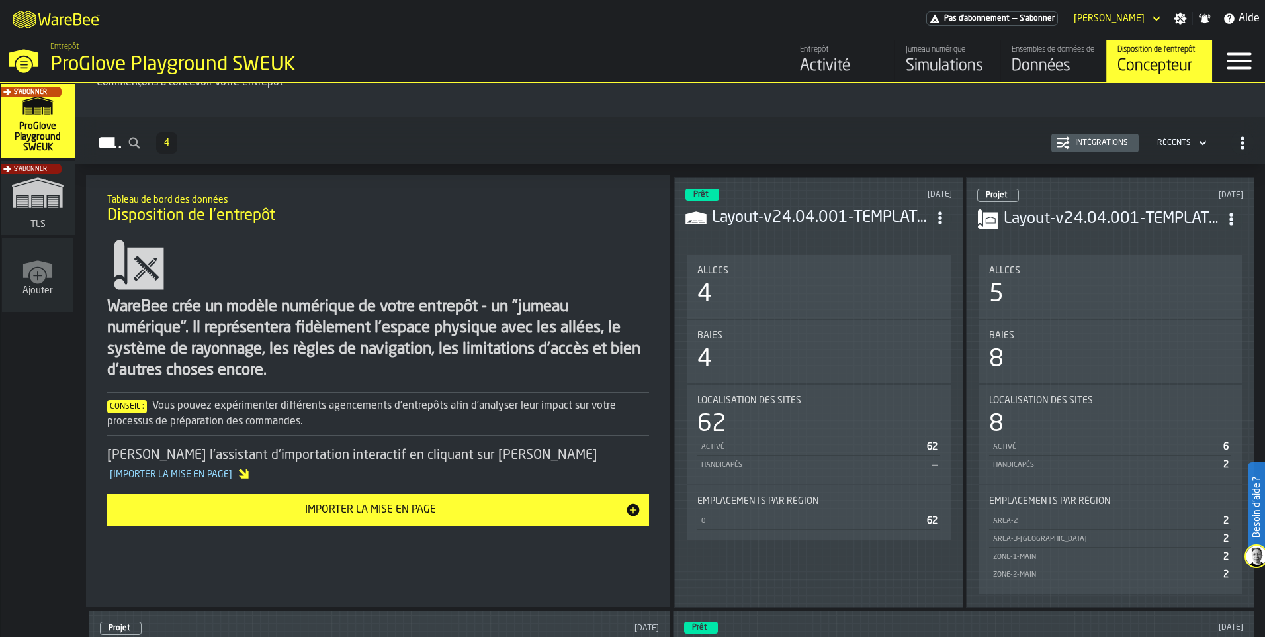
click at [1094, 146] on div "Intégrations" at bounding box center [1102, 142] width 64 height 9
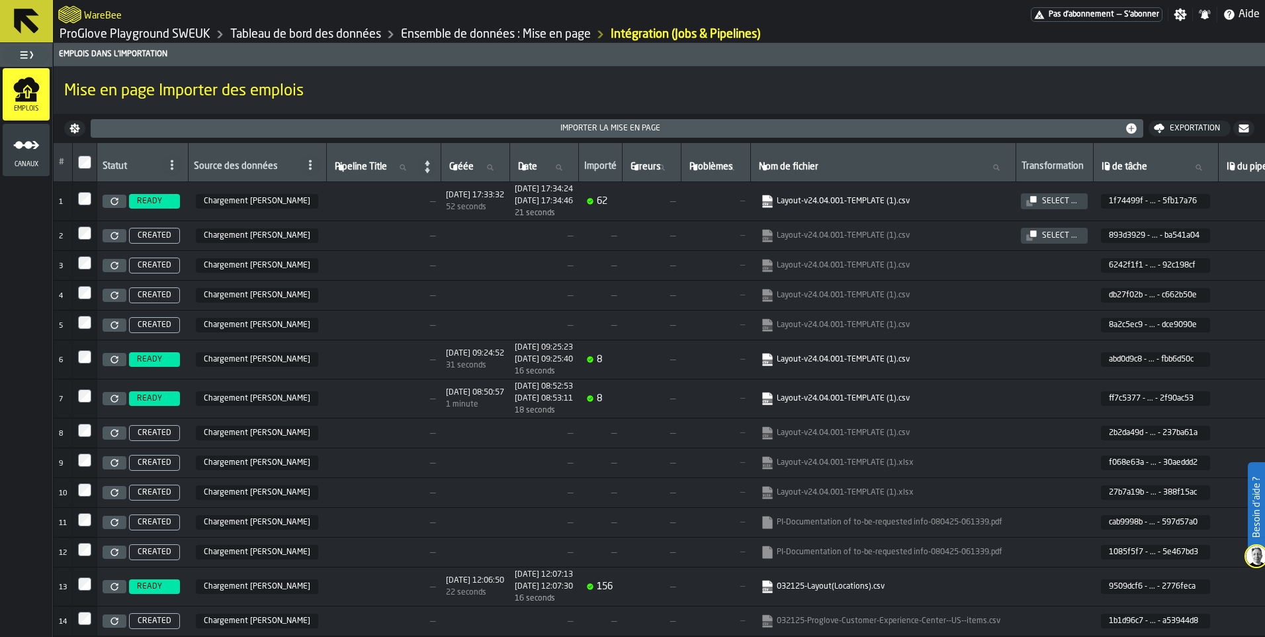
click at [0, 143] on ul "Emplois Canaux" at bounding box center [26, 122] width 52 height 111
click at [19, 148] on circle "menu Canaux" at bounding box center [19, 145] width 8 height 8
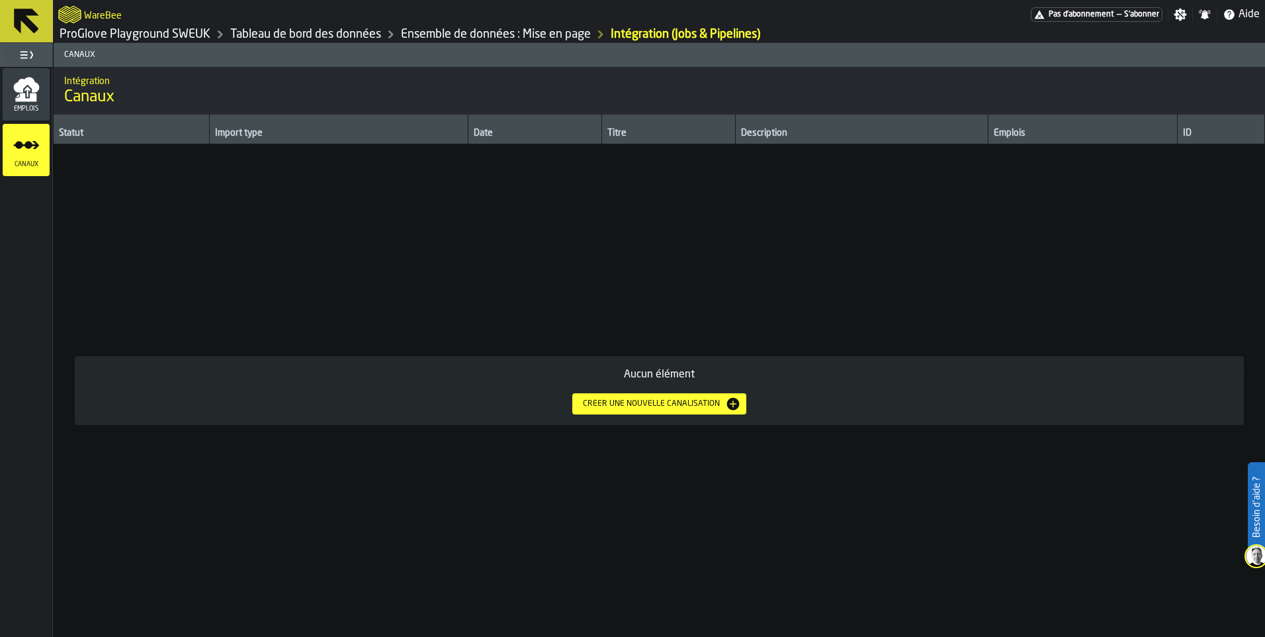
click at [42, 105] on span "Emplois" at bounding box center [26, 108] width 47 height 7
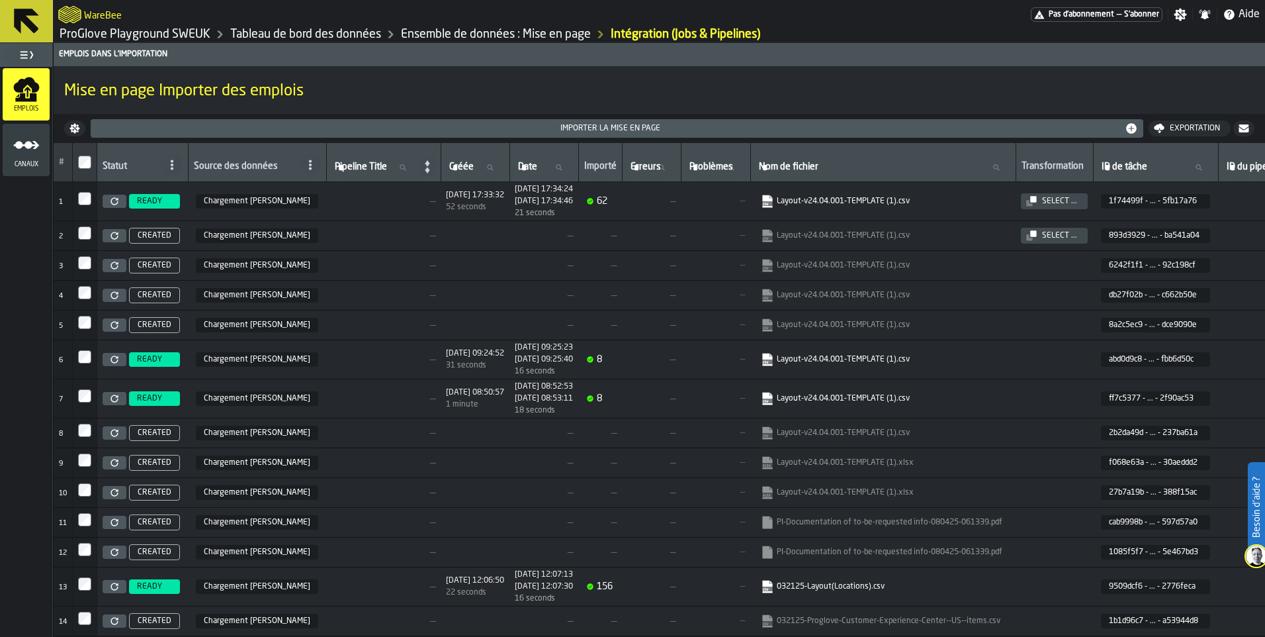
click at [71, 131] on icon "button-" at bounding box center [74, 128] width 10 height 10
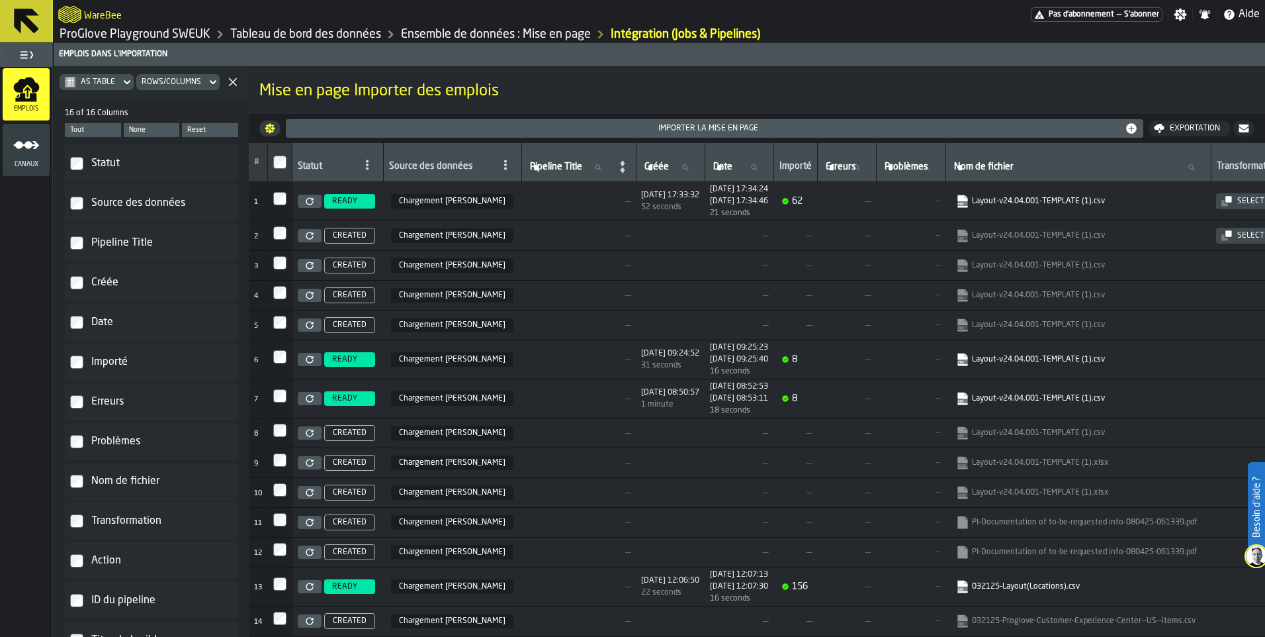
click at [946, 193] on td "—" at bounding box center [910, 200] width 69 height 39
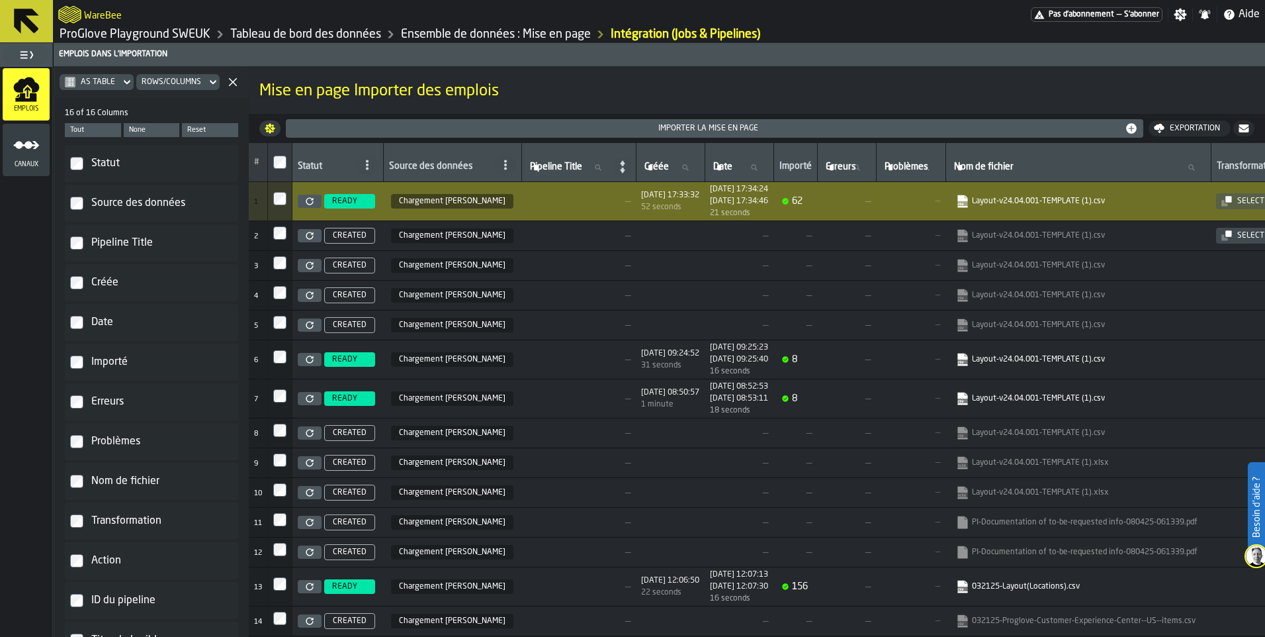
click at [98, 86] on span "As table" at bounding box center [98, 81] width 34 height 9
click at [34, 56] on div "button-toggle-Basculer le menu complet" at bounding box center [26, 55] width 47 height 19
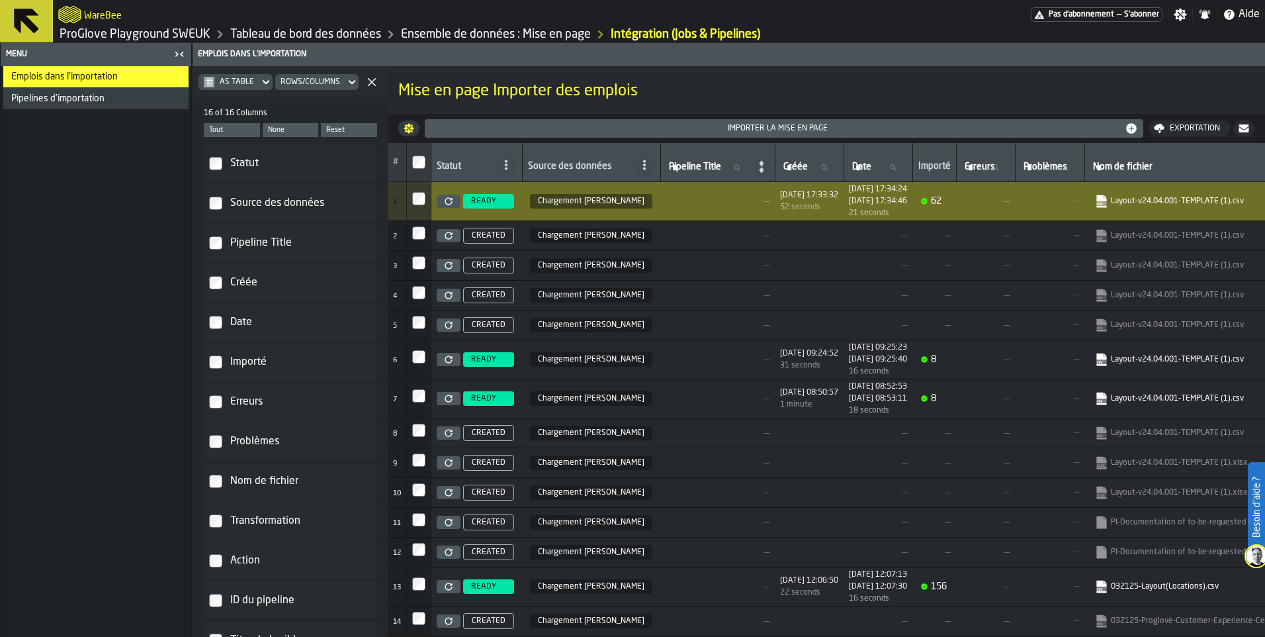
click at [97, 102] on span "Pipelines d'importation" at bounding box center [57, 98] width 93 height 11
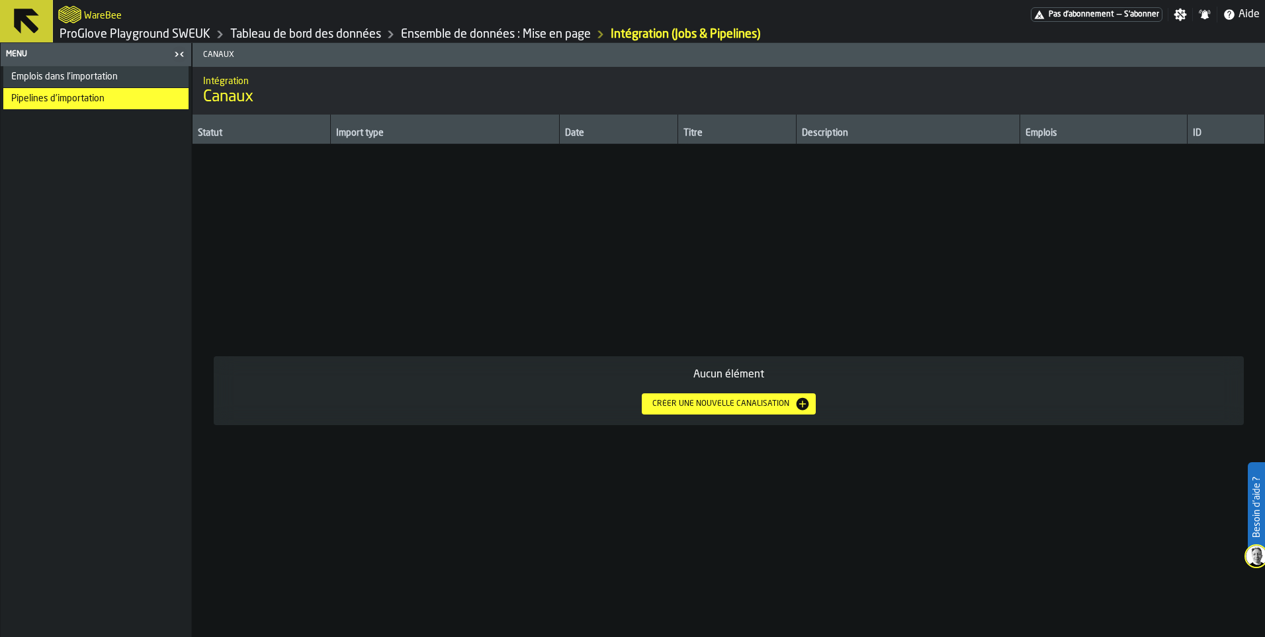
click at [758, 407] on div "Créer une nouvelle canalisation" at bounding box center [721, 403] width 148 height 9
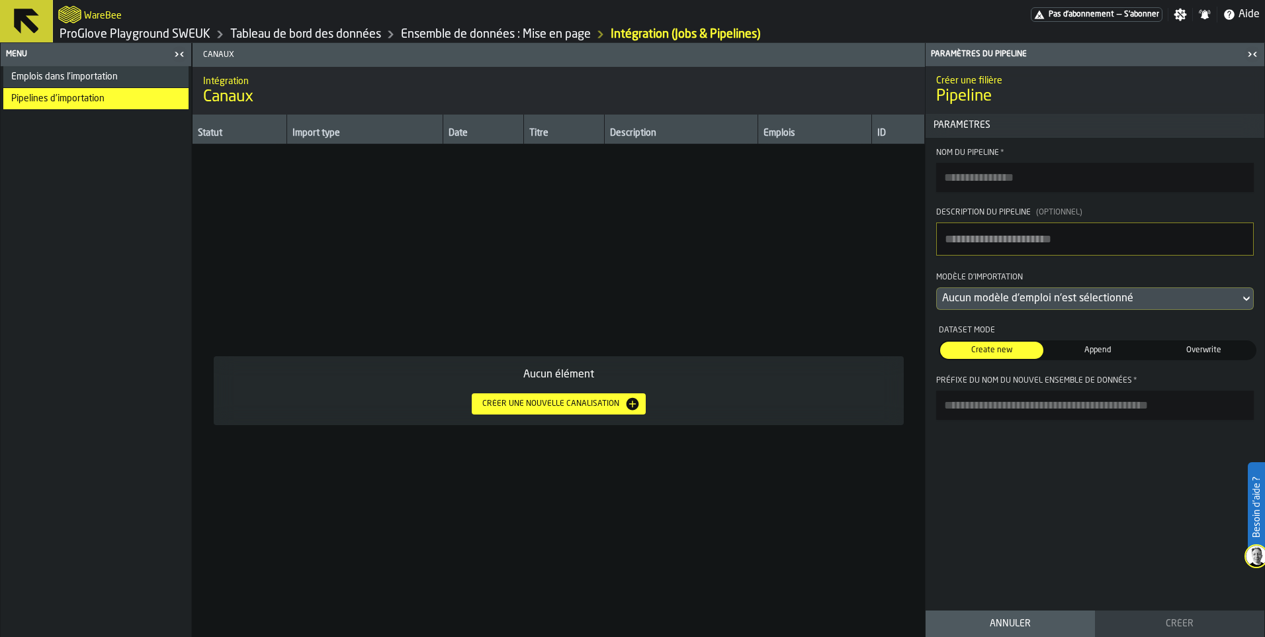
click at [1096, 348] on span "Append" at bounding box center [1098, 350] width 98 height 12
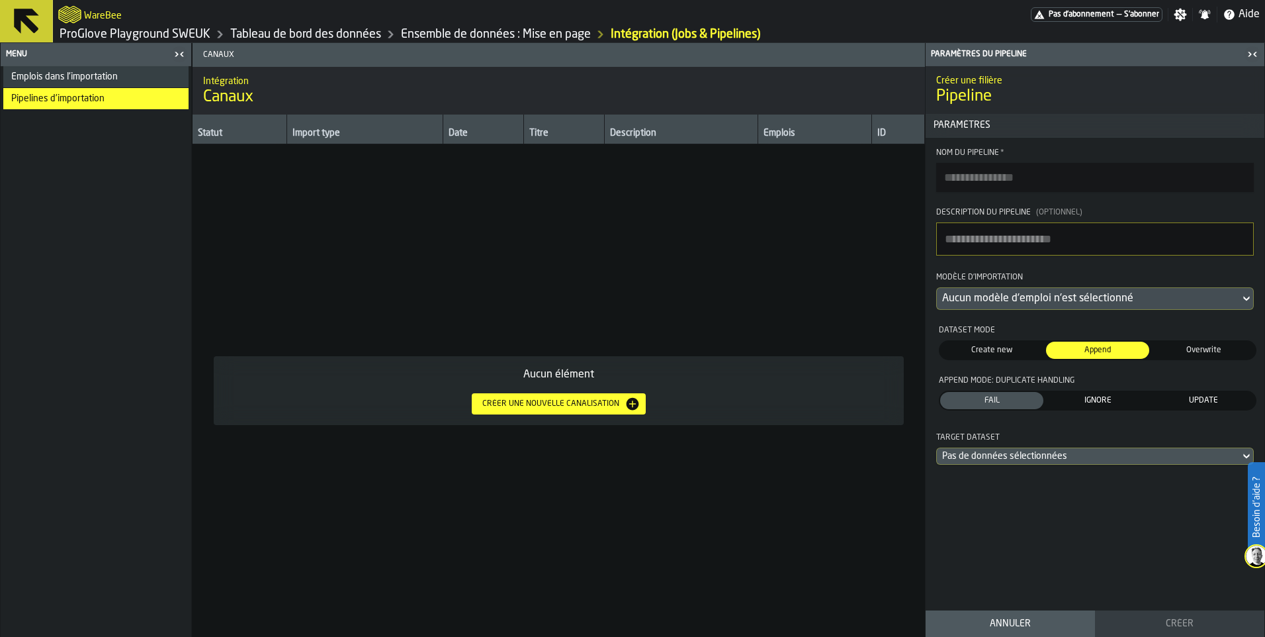
click at [1180, 352] on span "Overwrite" at bounding box center [1204, 350] width 98 height 12
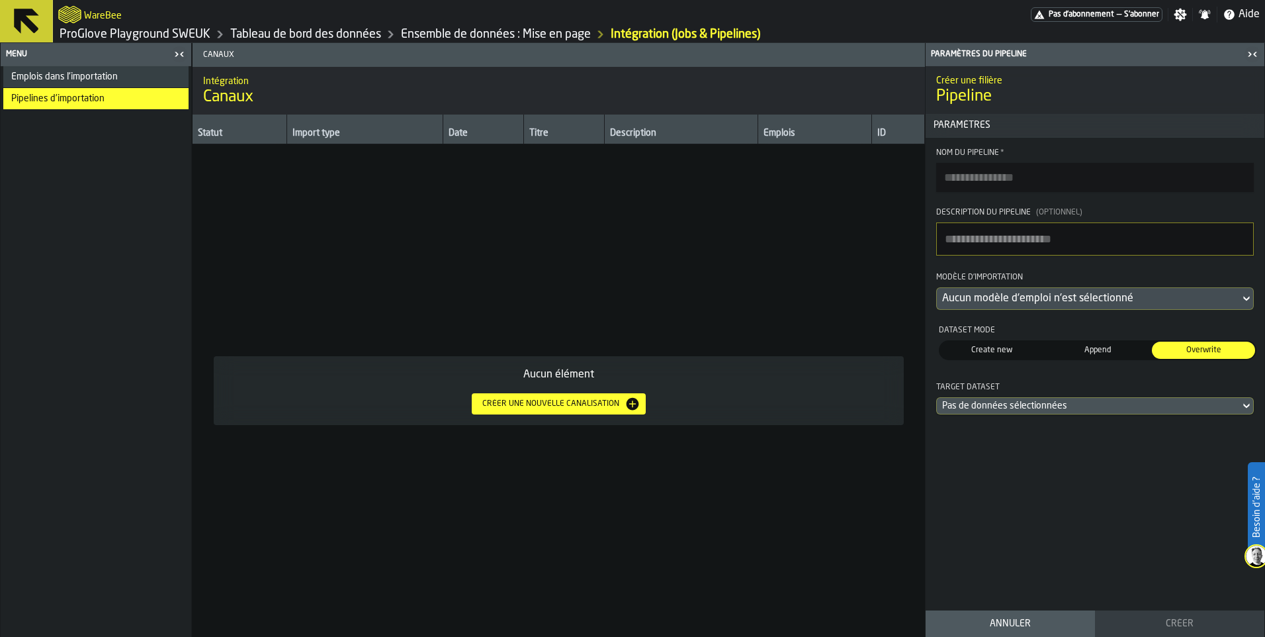
click at [994, 351] on span "Create new" at bounding box center [992, 350] width 98 height 12
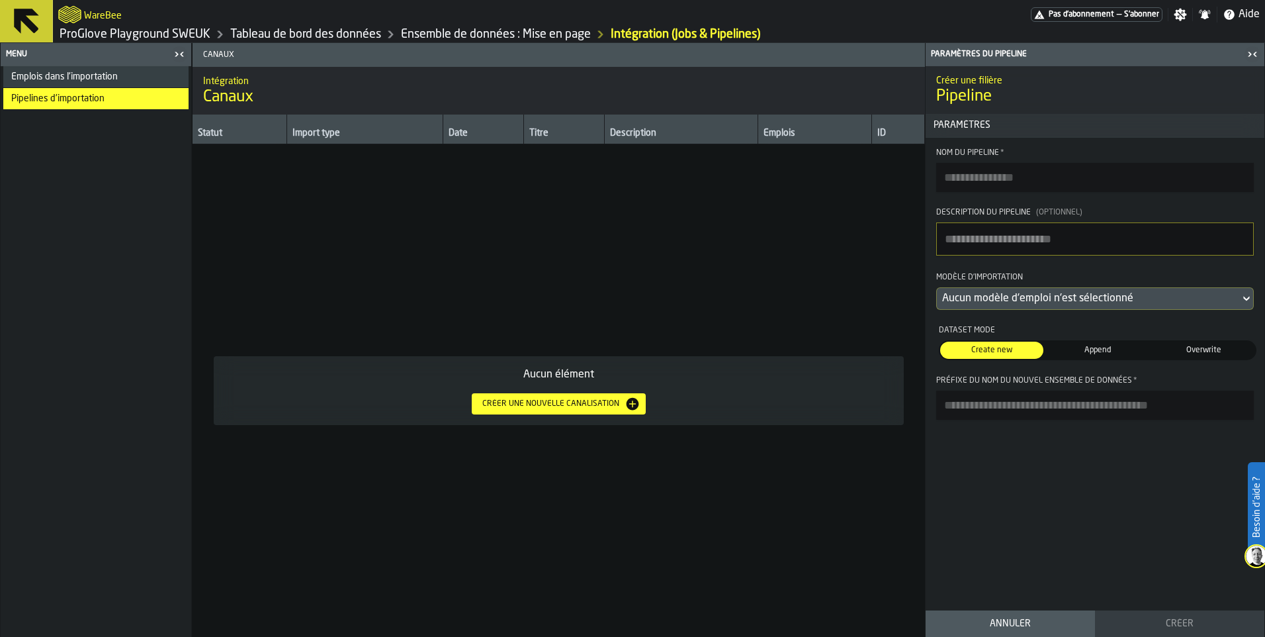
click at [1038, 417] on input "Préfixe du nom du nouvel ensemble de données *" at bounding box center [1095, 404] width 318 height 29
click at [1093, 352] on span "Append" at bounding box center [1098, 350] width 98 height 12
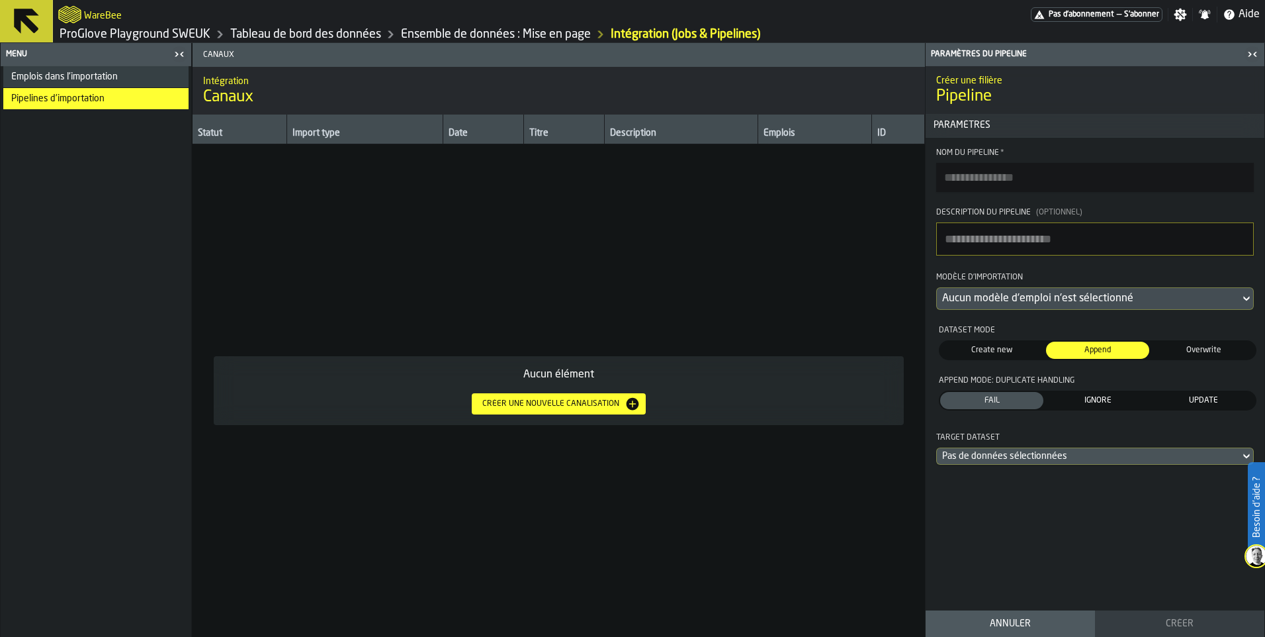
click at [1008, 461] on div "Pas de données sélectionnées" at bounding box center [1088, 456] width 293 height 11
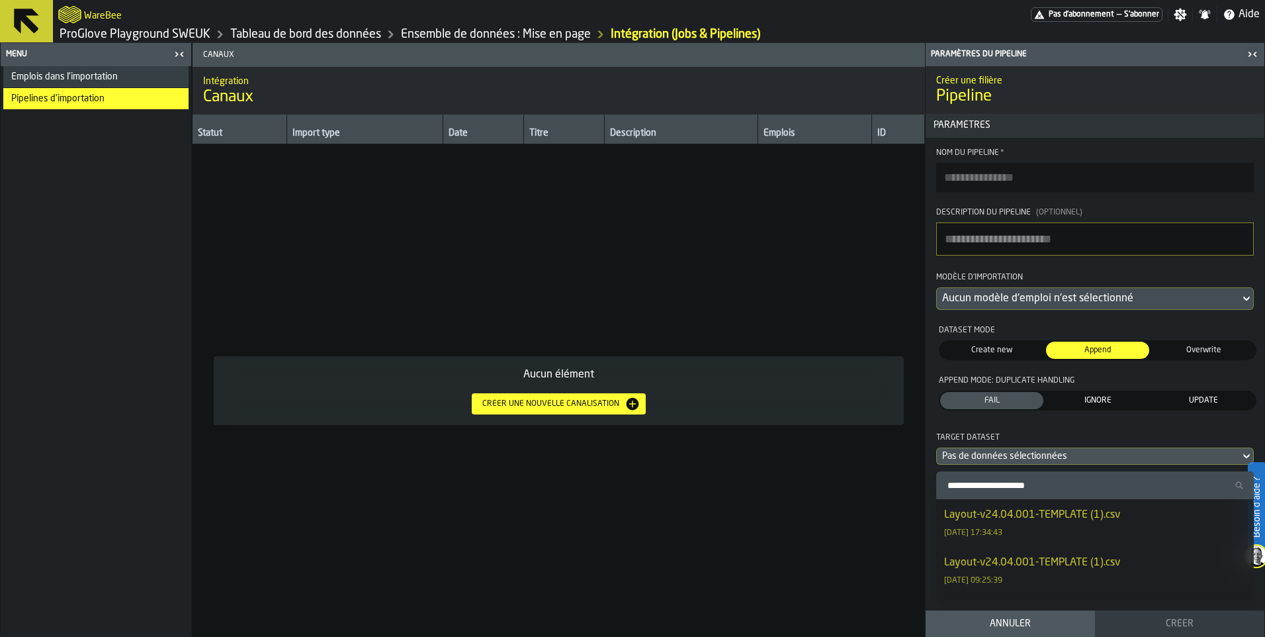
click at [1074, 122] on span "Paramètres" at bounding box center [1096, 125] width 334 height 11
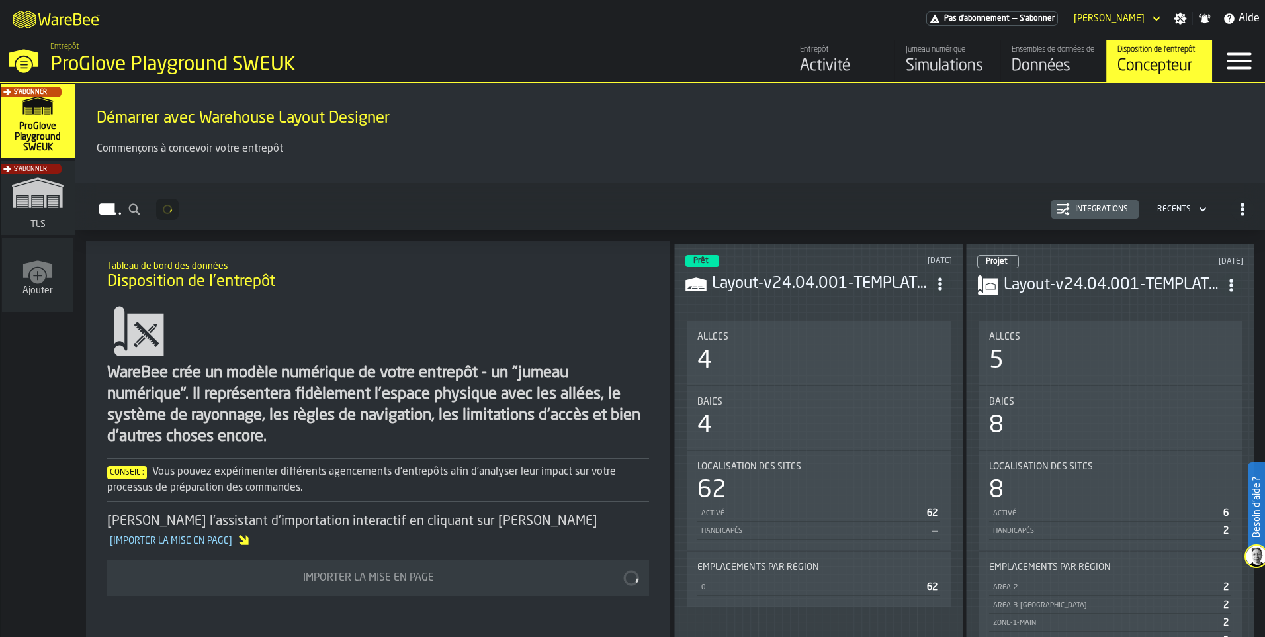
click at [21, 21] on icon "M A K I N G W A R E H O U S E S M O R E EF F I C I E N T" at bounding box center [57, 18] width 98 height 26
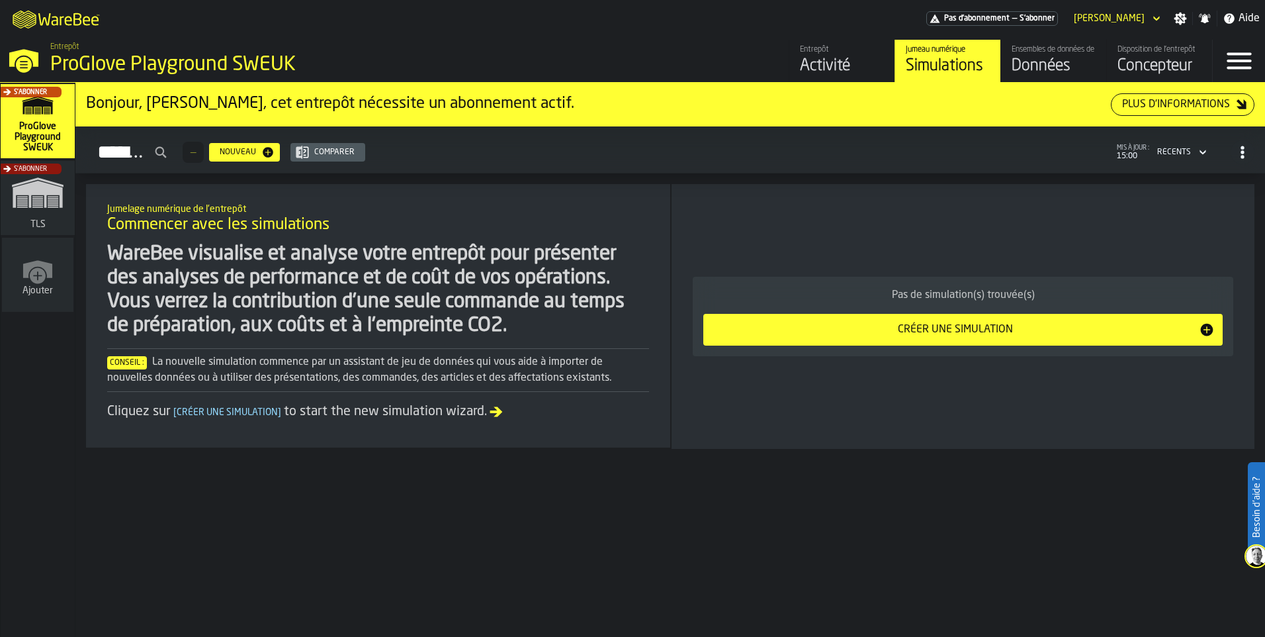
click at [1044, 72] on div "Données" at bounding box center [1054, 66] width 84 height 21
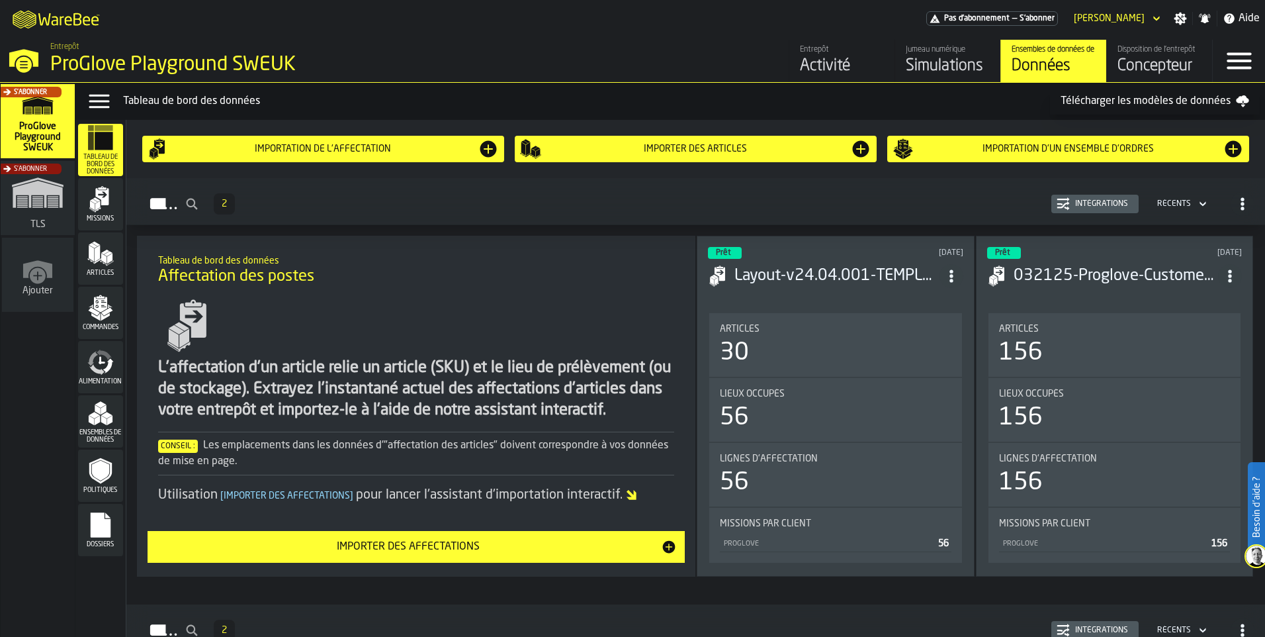
click at [96, 218] on span "Missions" at bounding box center [100, 218] width 45 height 7
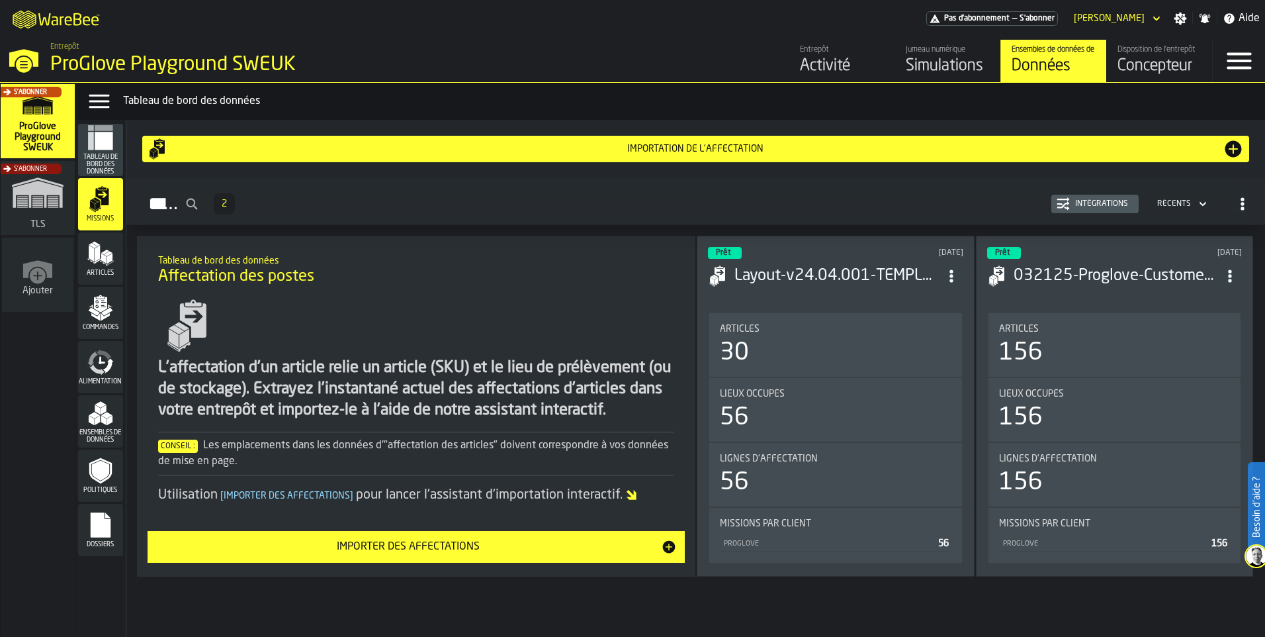
click at [97, 253] on polygon "menu Articles" at bounding box center [97, 253] width 5 height 17
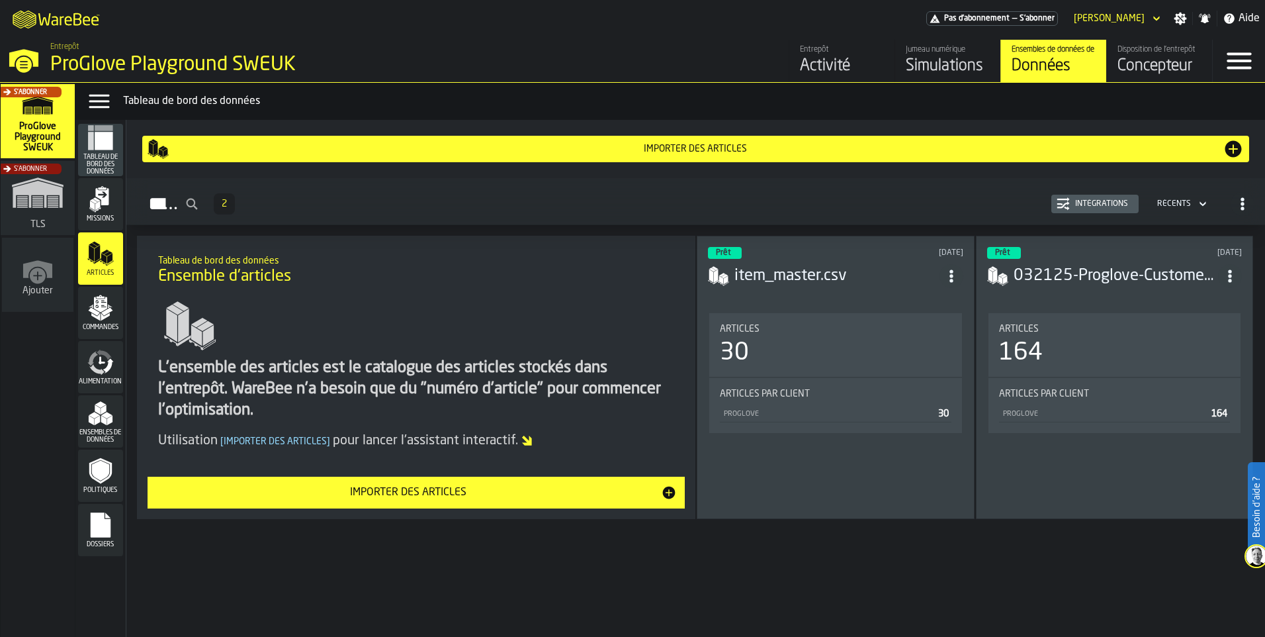
click at [105, 317] on polygon "menu Commandes" at bounding box center [105, 317] width 9 height 8
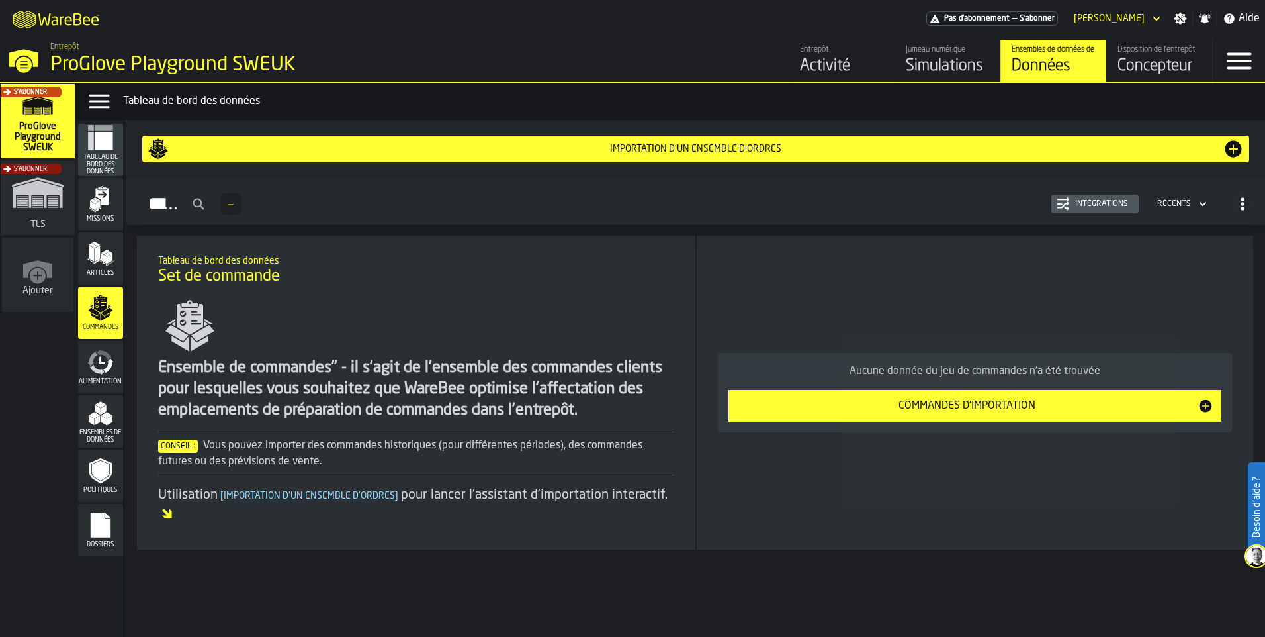
click at [114, 367] on div "Alimentation" at bounding box center [100, 367] width 45 height 36
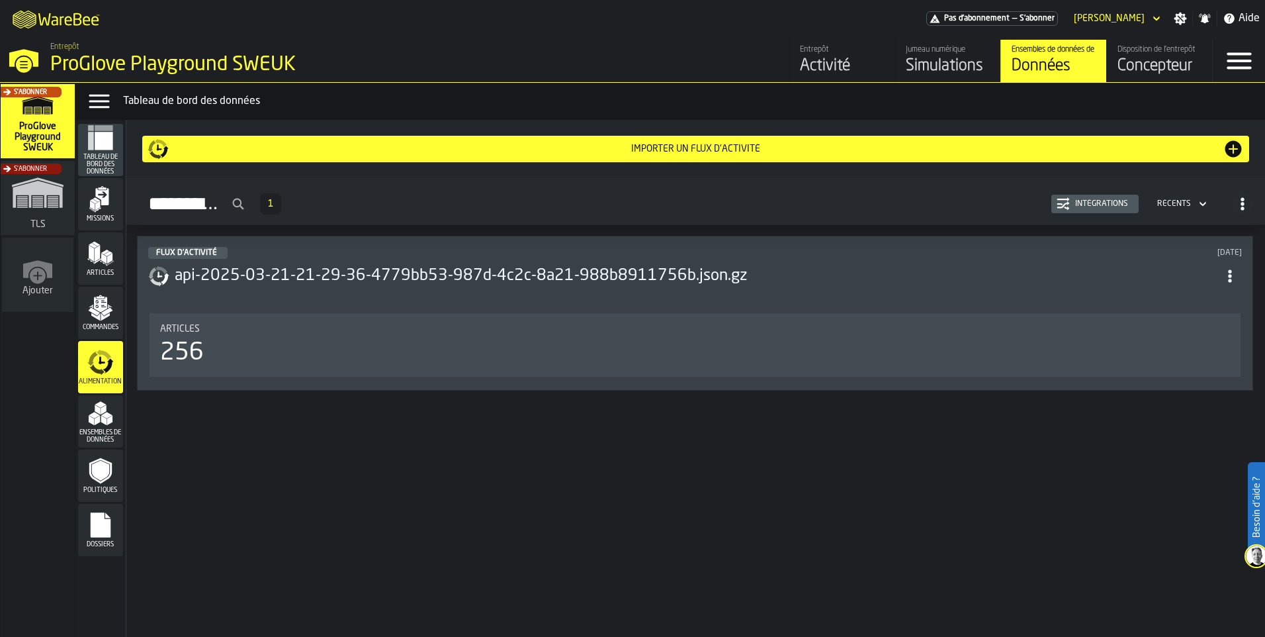
click at [255, 262] on header "Flux d'activité [DATE] api-2025-03-21-21-29-36-4779bb53-987d-4c2c-8a21-988b8911…" at bounding box center [695, 273] width 1094 height 53
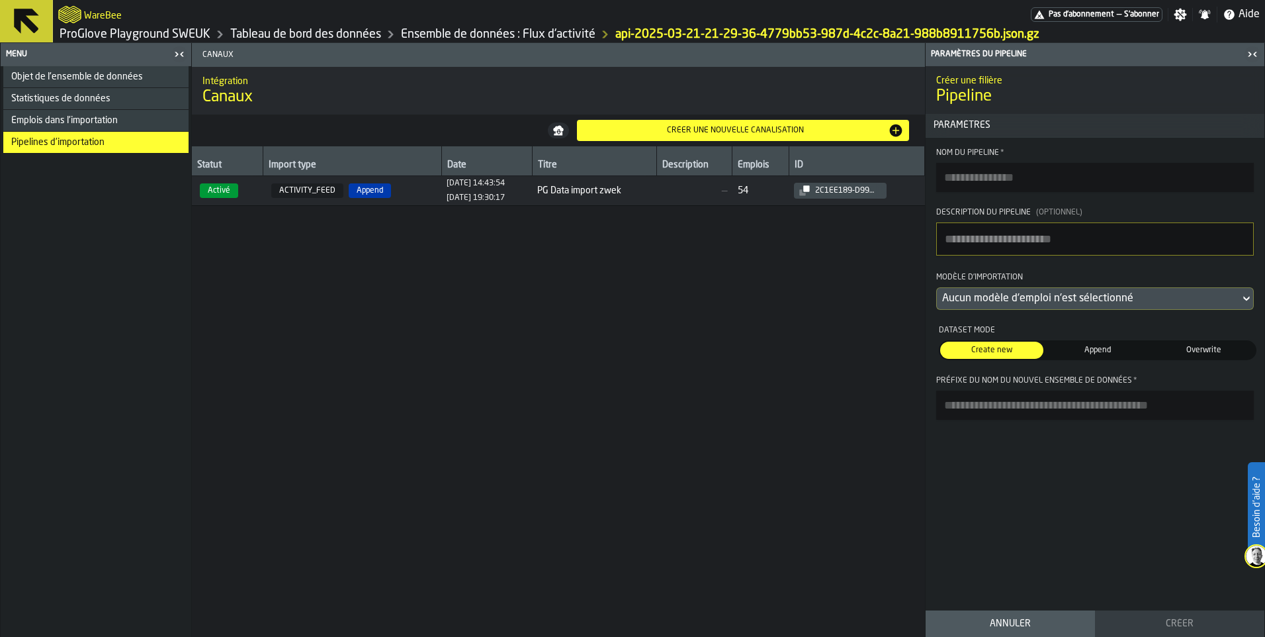
click at [576, 193] on span "PG Data import zwek" at bounding box center [594, 190] width 114 height 11
type input "**********"
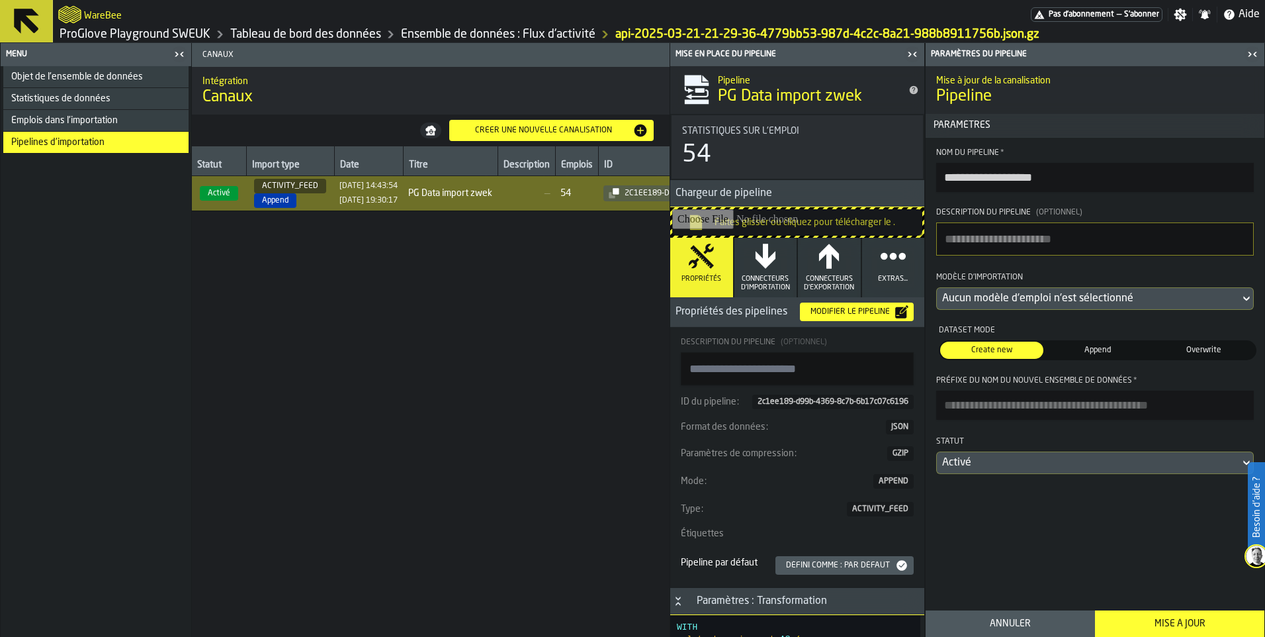
click at [760, 257] on icon "button" at bounding box center [766, 256] width 20 height 24
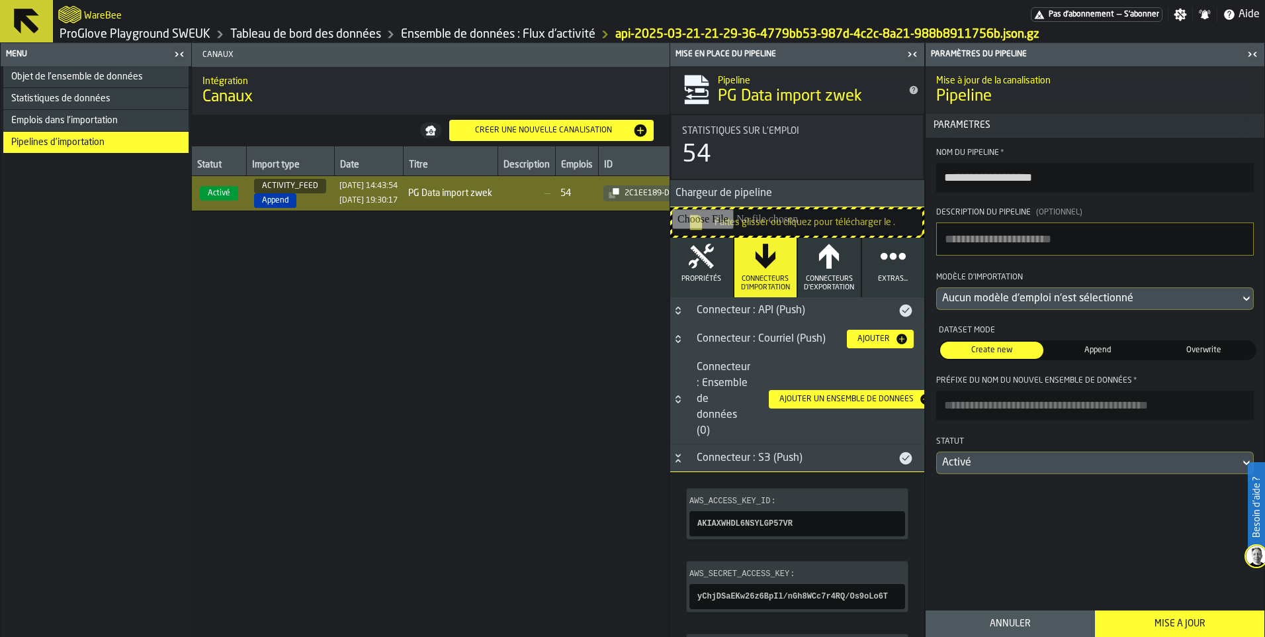
click at [848, 317] on div "Connecteur : API (Push)" at bounding box center [793, 310] width 209 height 16
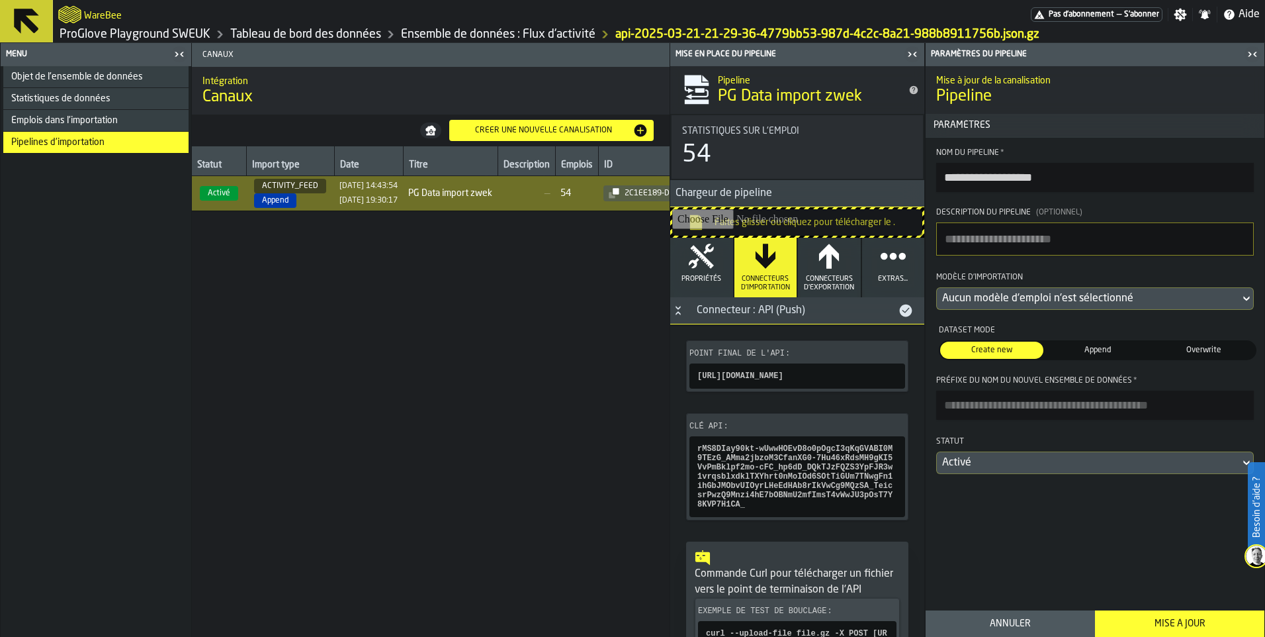
click at [776, 314] on div "Connecteur : API (Push)" at bounding box center [793, 310] width 209 height 16
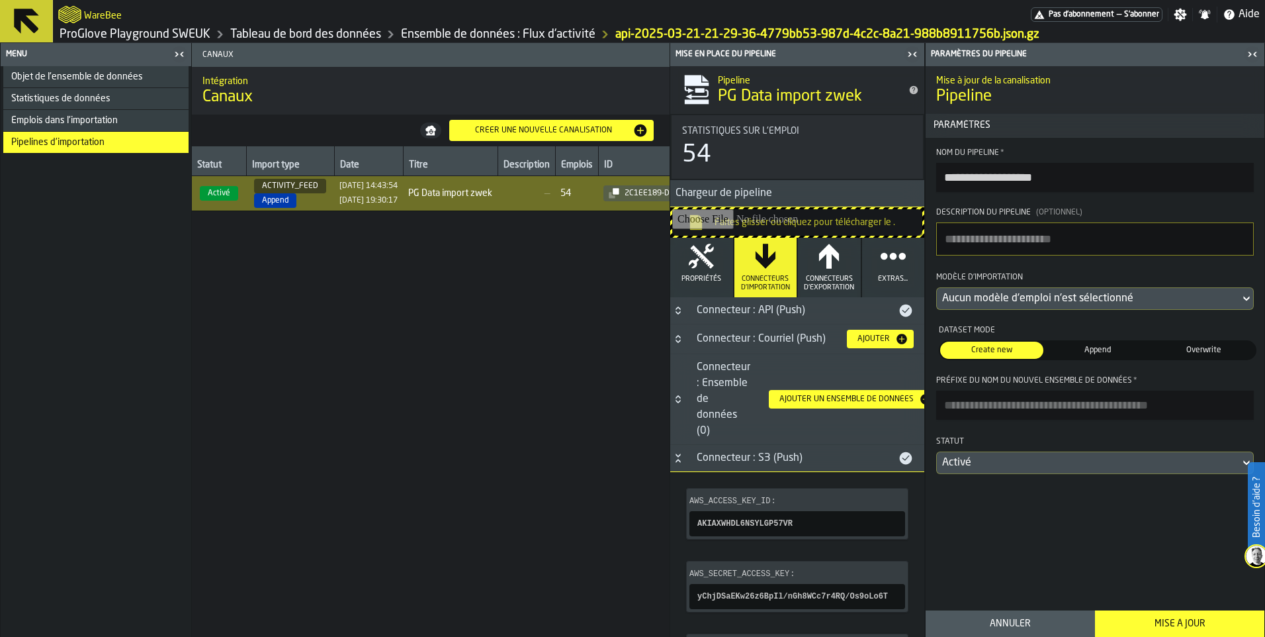
click at [775, 347] on h3 "Connecteur : Courriel (Push) Ajouter" at bounding box center [797, 339] width 254 height 30
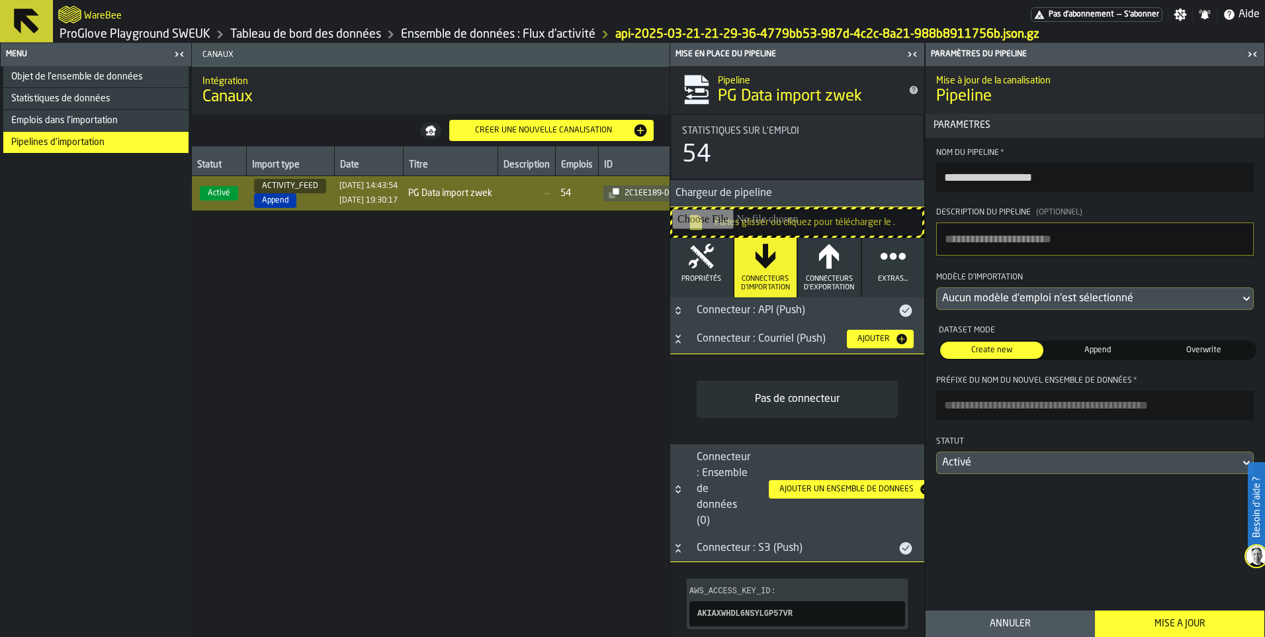
click at [775, 347] on h3 "Connecteur : Courriel (Push) Ajouter" at bounding box center [797, 339] width 254 height 30
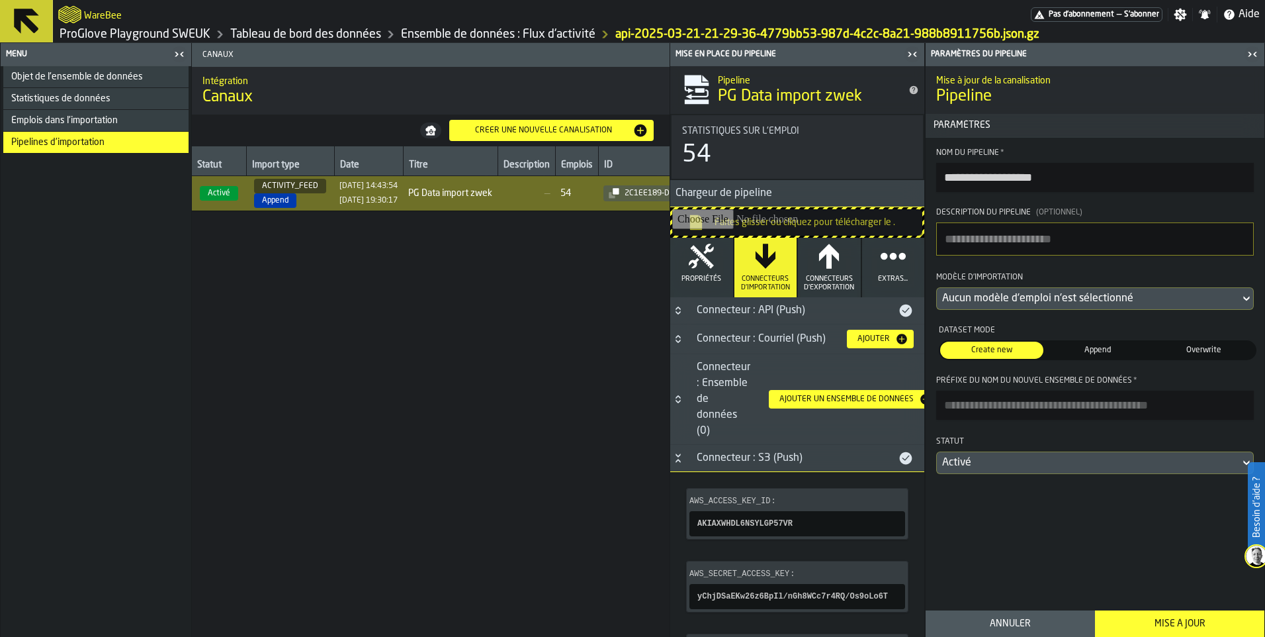
click at [729, 453] on div "Connecteur : S3 (Push)" at bounding box center [793, 458] width 209 height 16
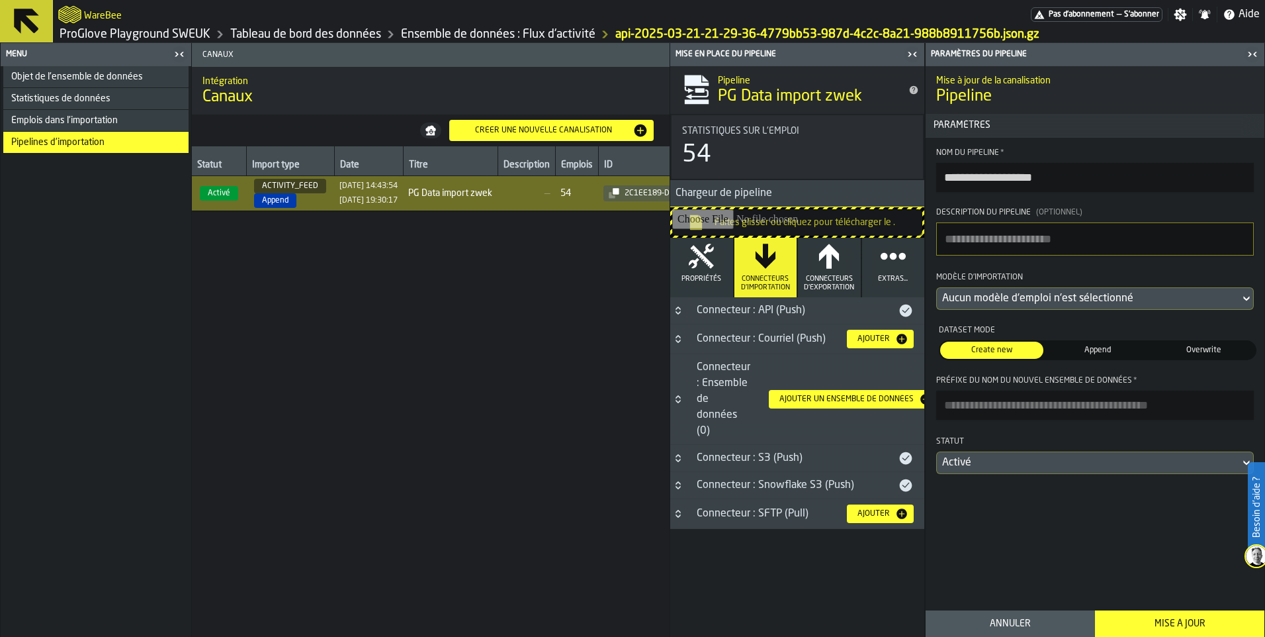
click at [707, 304] on div "Connecteur : API (Push)" at bounding box center [793, 310] width 209 height 16
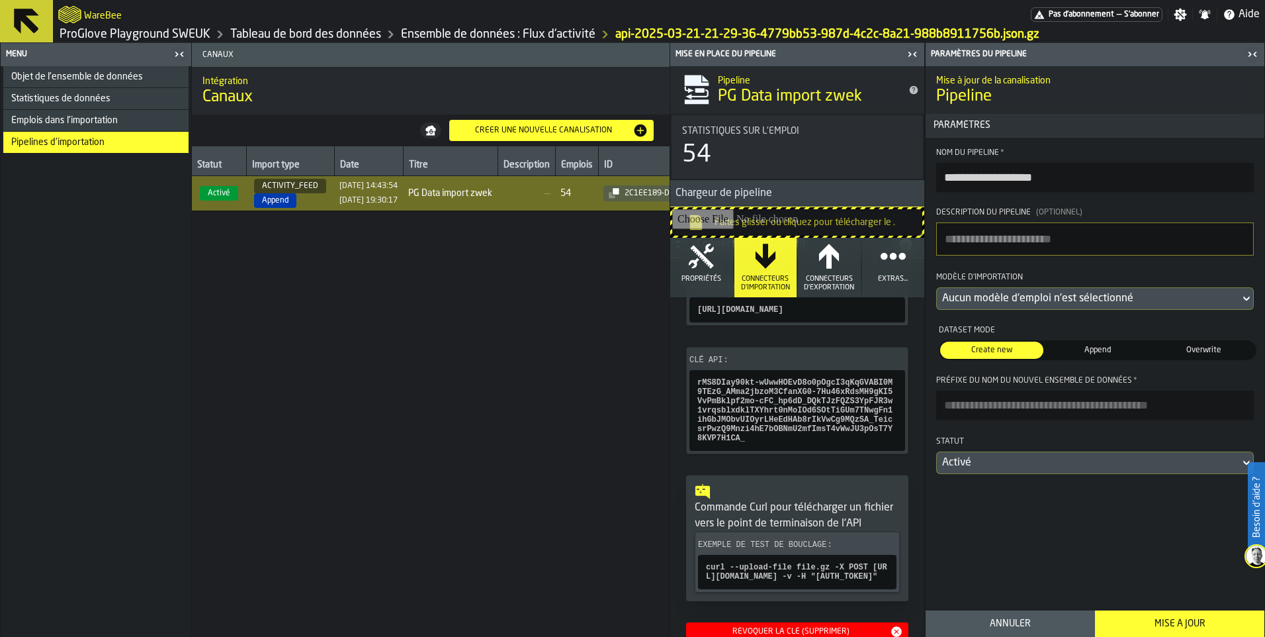
scroll to position [132, 0]
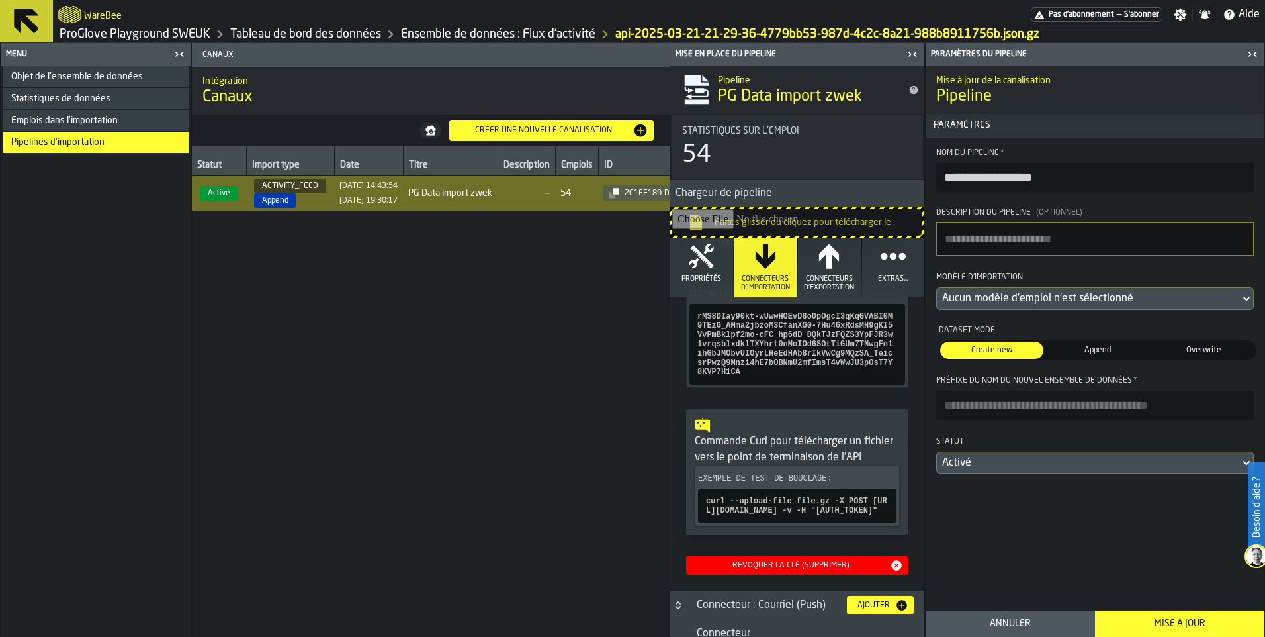
click at [73, 83] on div "Objet de l'ensemble de données" at bounding box center [95, 76] width 185 height 21
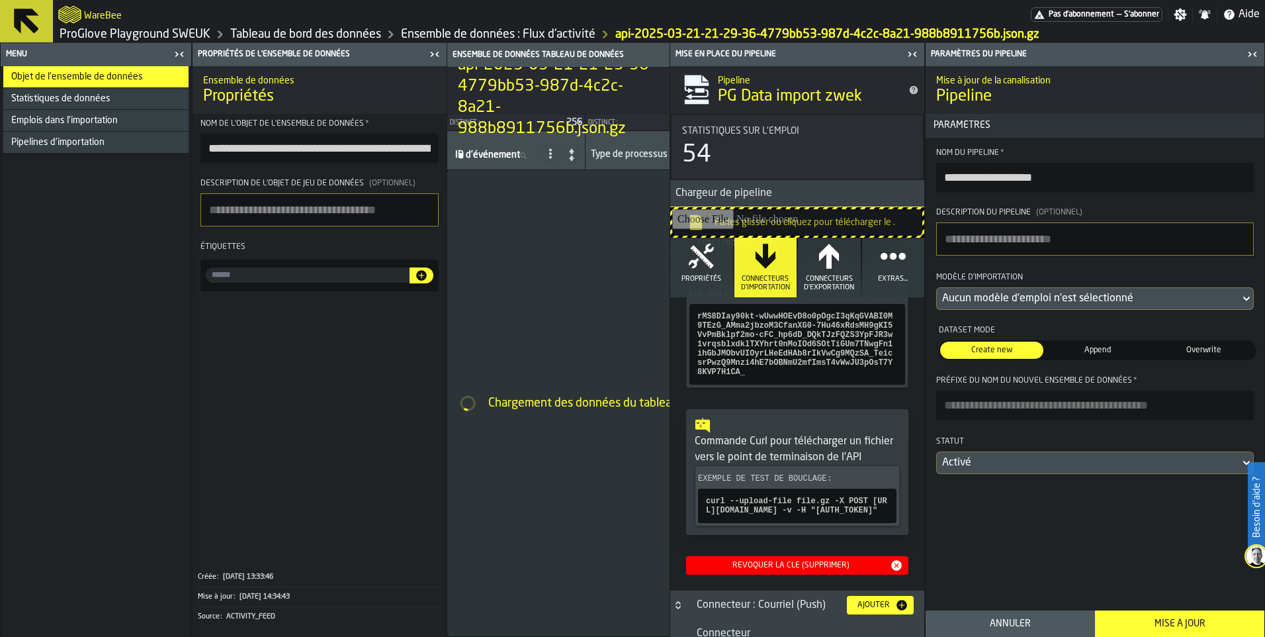
click at [920, 53] on icon "button-toggle-Fermez-moi" at bounding box center [913, 54] width 16 height 16
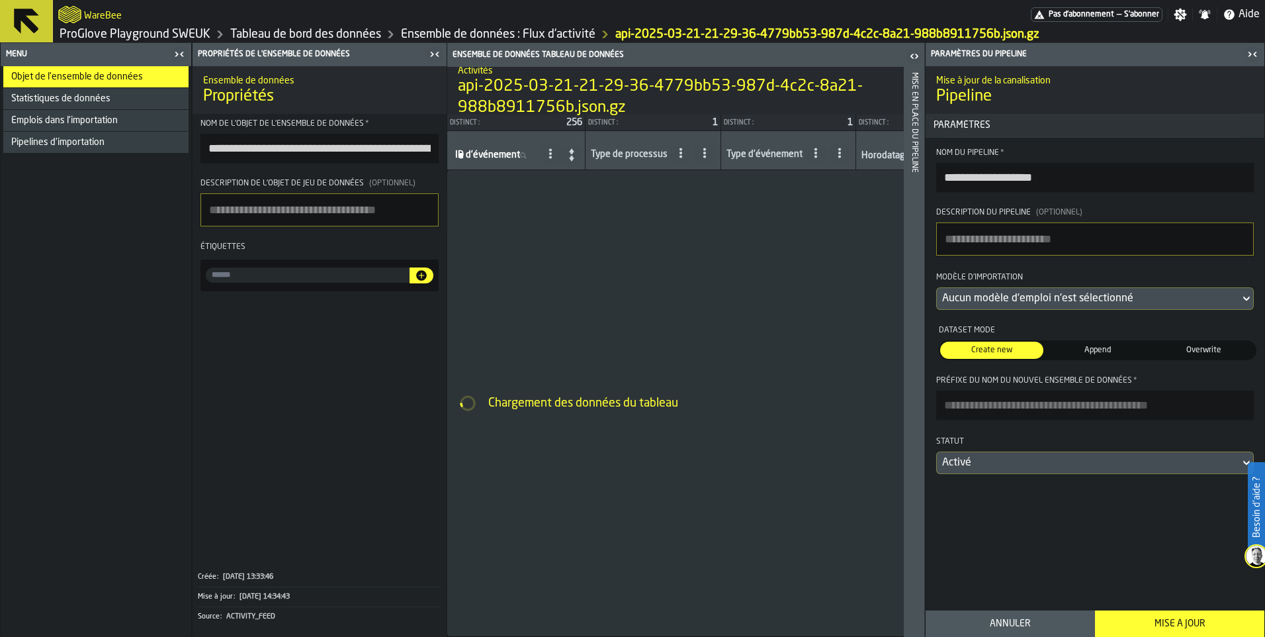
click at [1253, 50] on icon "button-toggle-Fermez-moi" at bounding box center [1253, 54] width 16 height 16
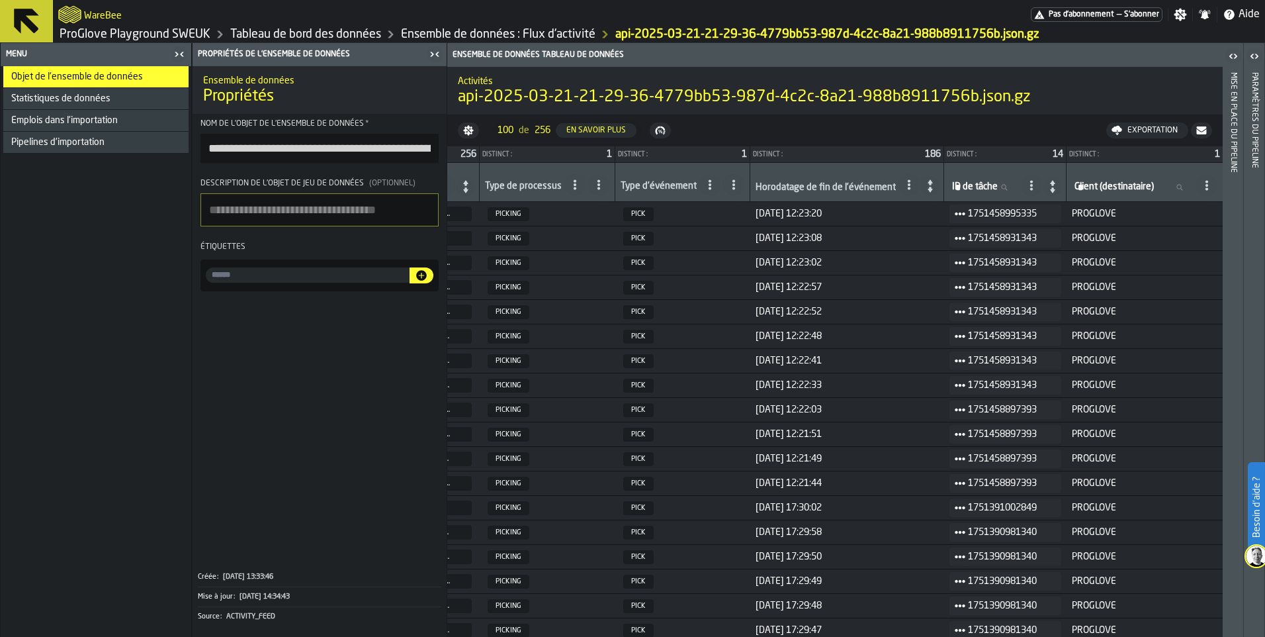
scroll to position [0, 0]
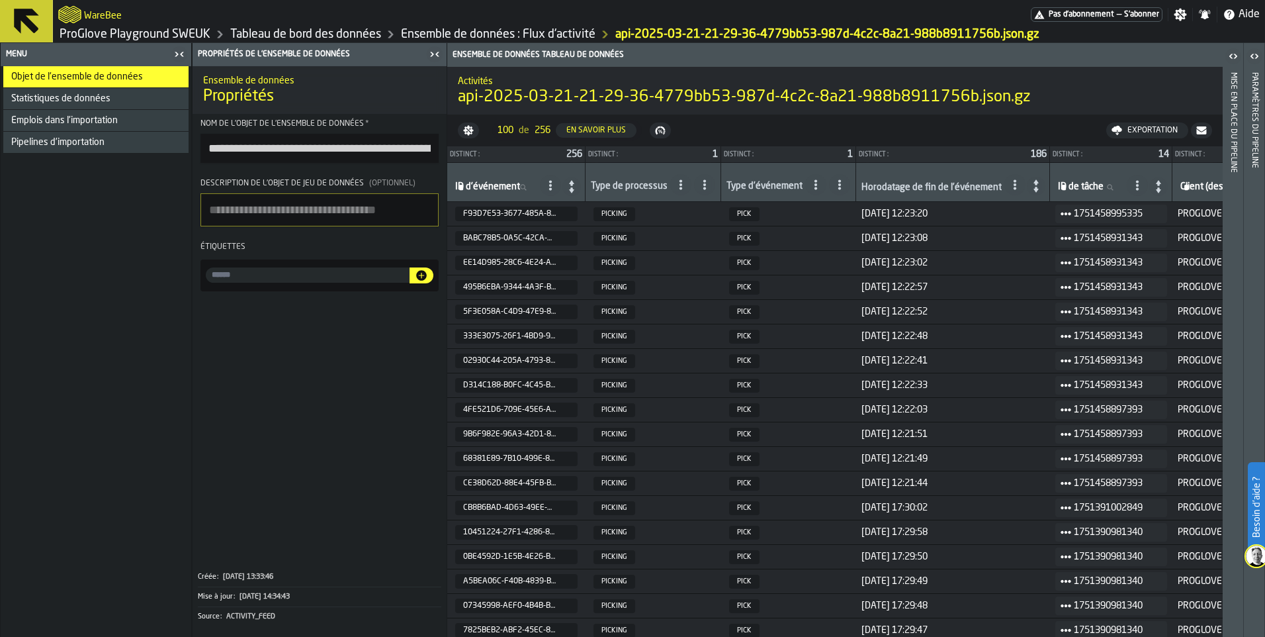
click at [549, 33] on link "Ensemble de données : Flux d'activité" at bounding box center [498, 34] width 195 height 15
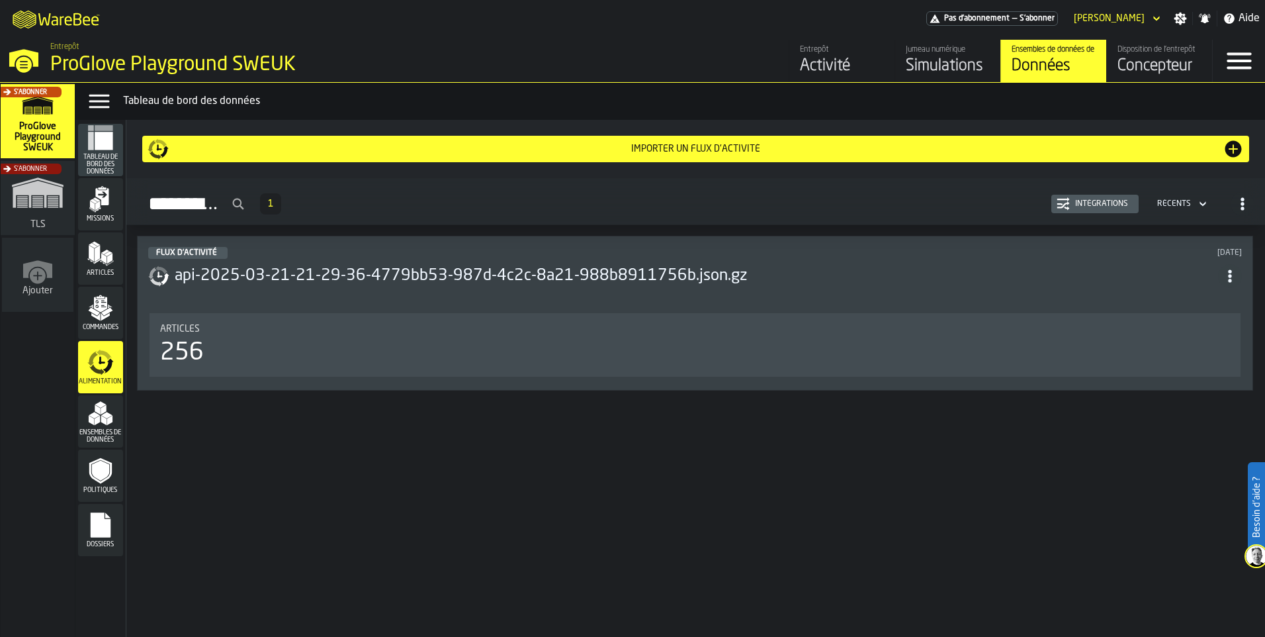
click at [93, 326] on span "Commandes" at bounding box center [100, 327] width 45 height 7
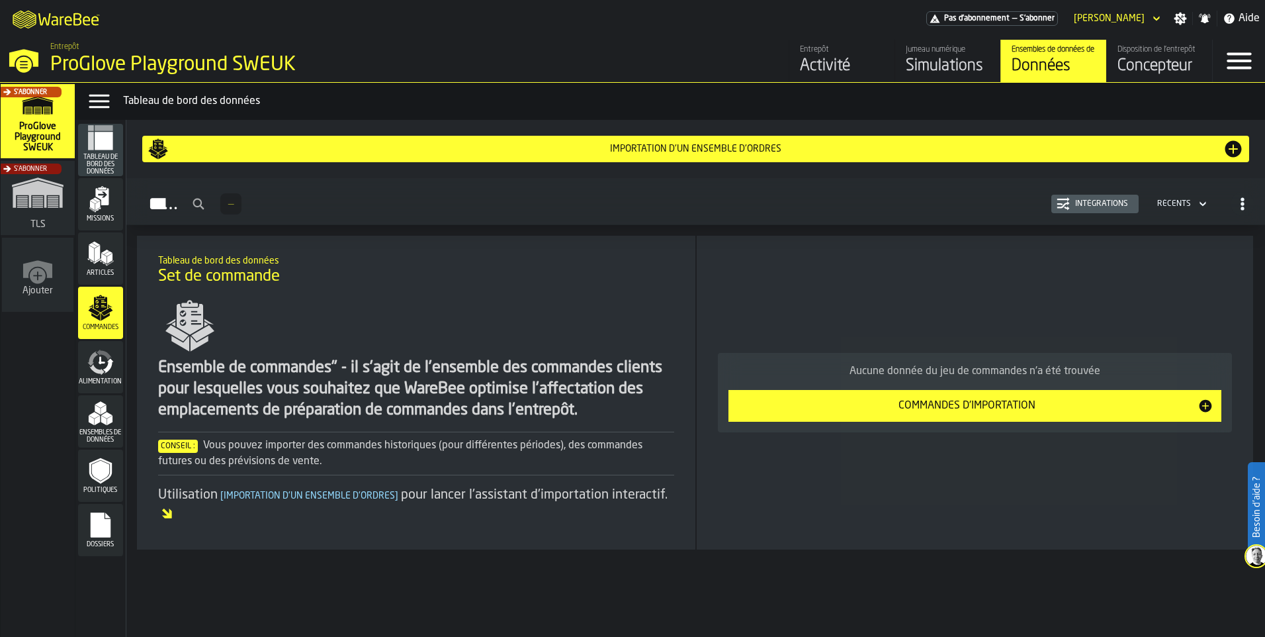
click at [106, 343] on div "Alimentation" at bounding box center [100, 367] width 45 height 52
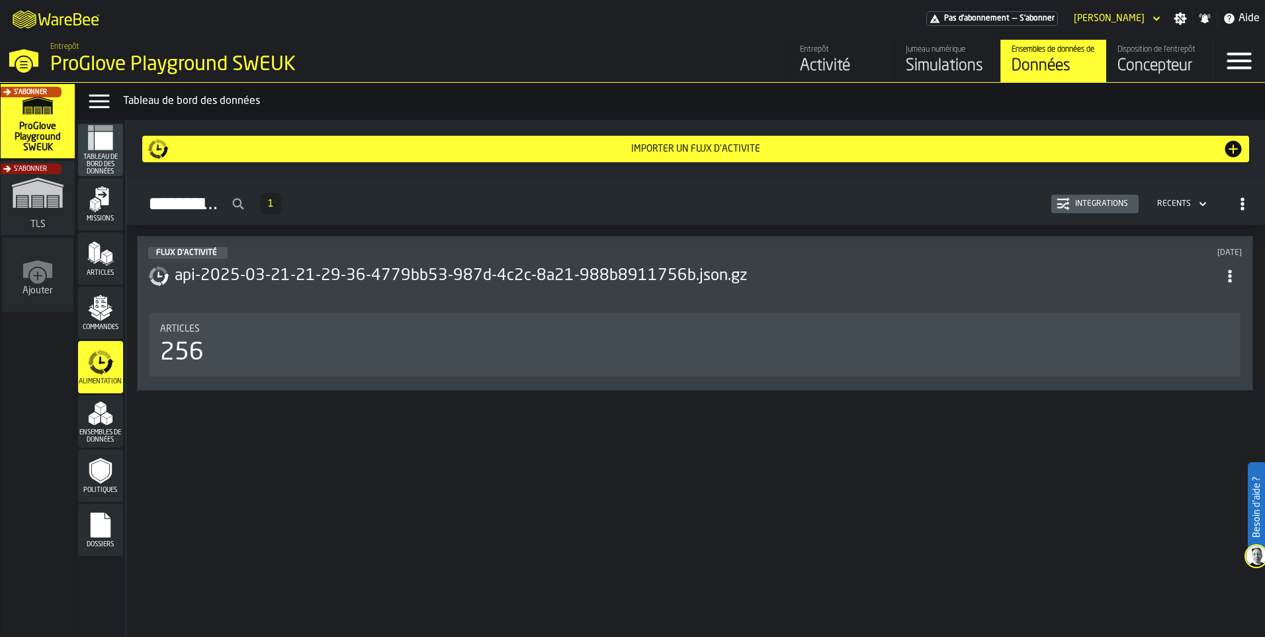
click at [288, 287] on div "api-2025-03-21-21-29-36-4779bb53-987d-4c2c-8a21-988b8911756b.json.gz" at bounding box center [695, 276] width 1094 height 24
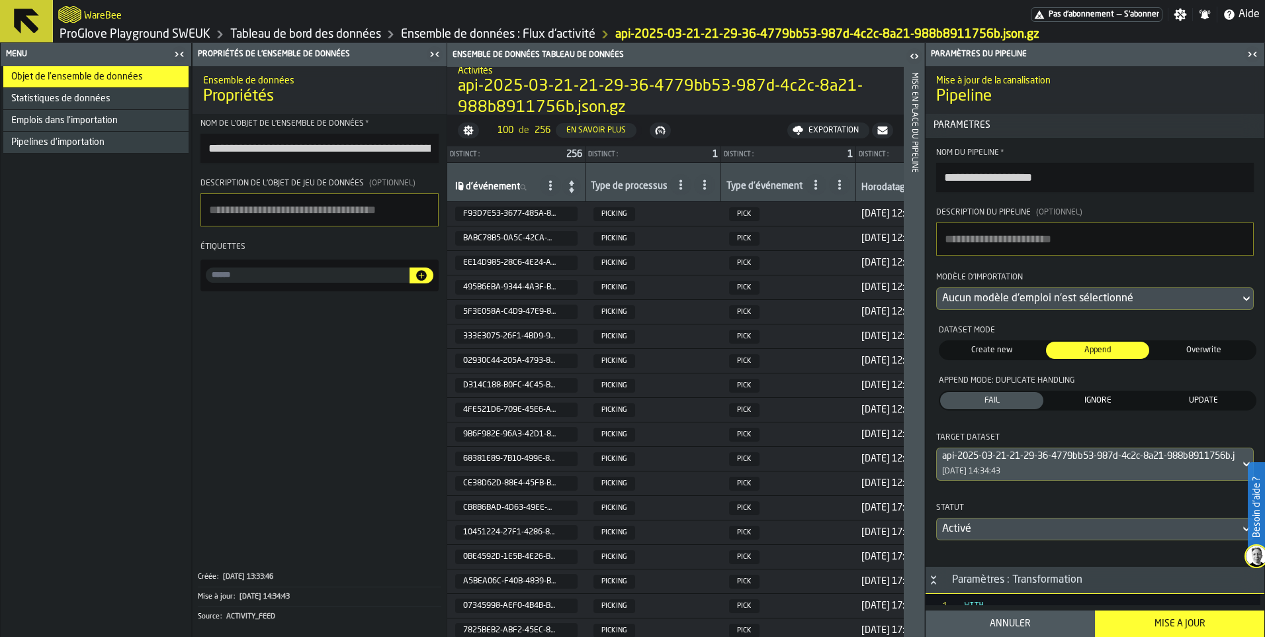
click at [1036, 55] on div "Paramètres du pipeline" at bounding box center [1086, 54] width 315 height 9
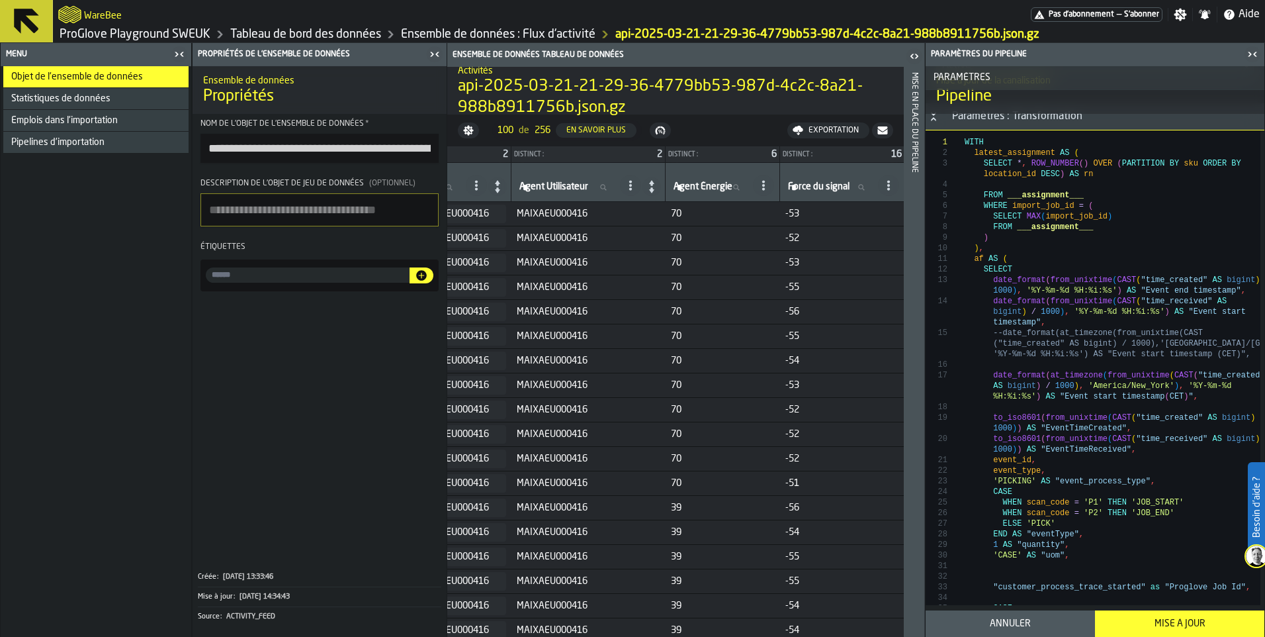
scroll to position [0, 1465]
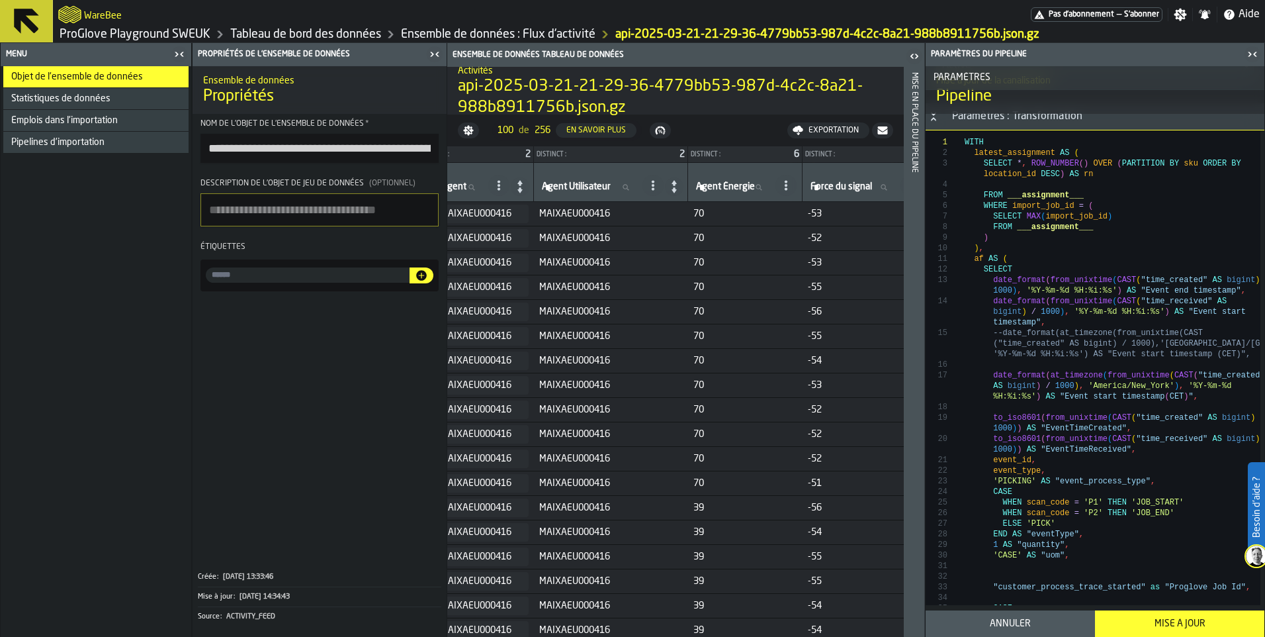
type textarea "**********"
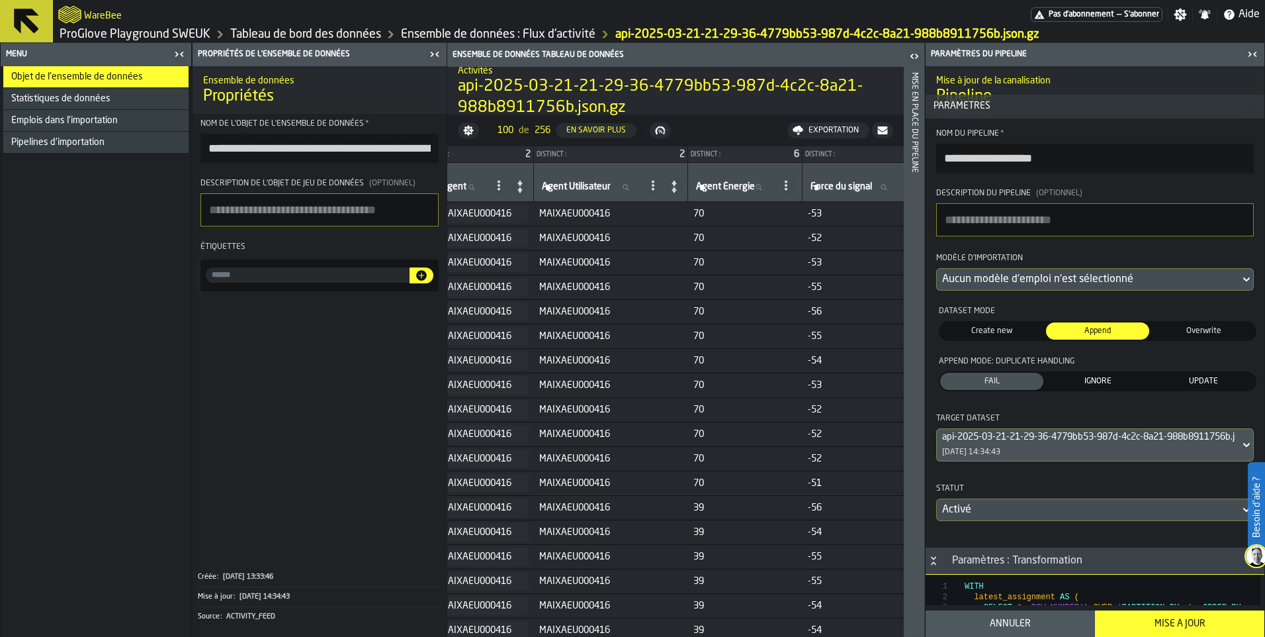
scroll to position [0, 0]
